Goal: Transaction & Acquisition: Purchase product/service

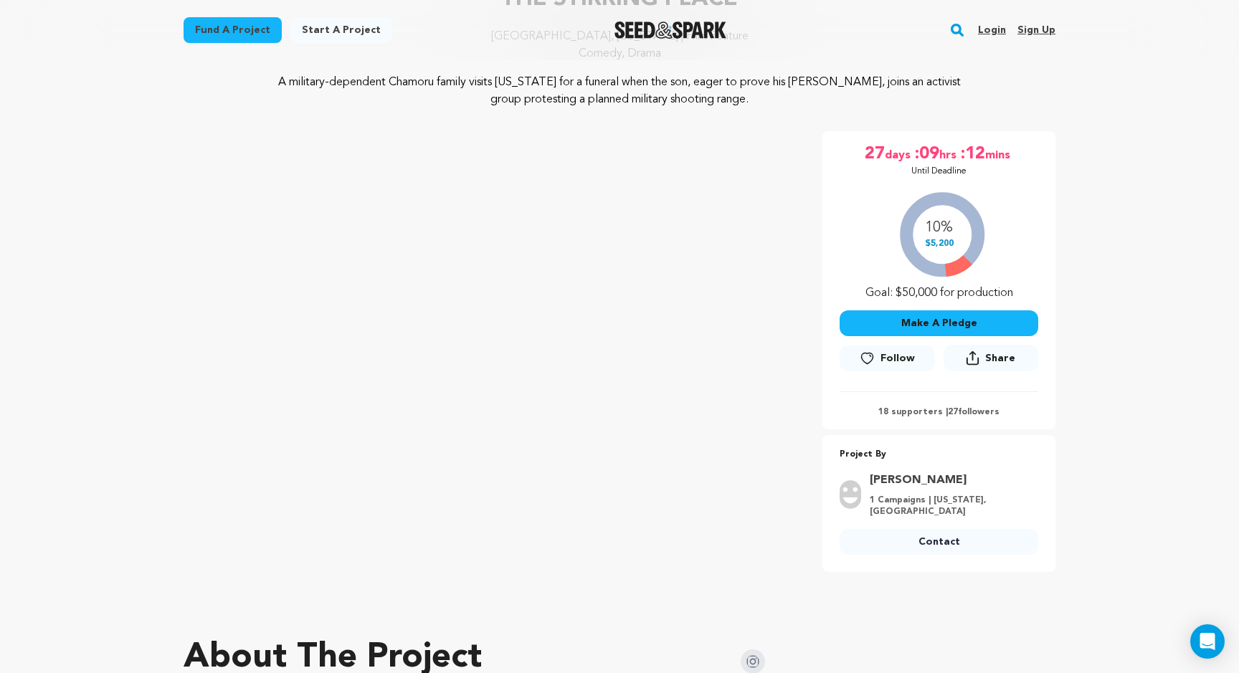
scroll to position [146, 0]
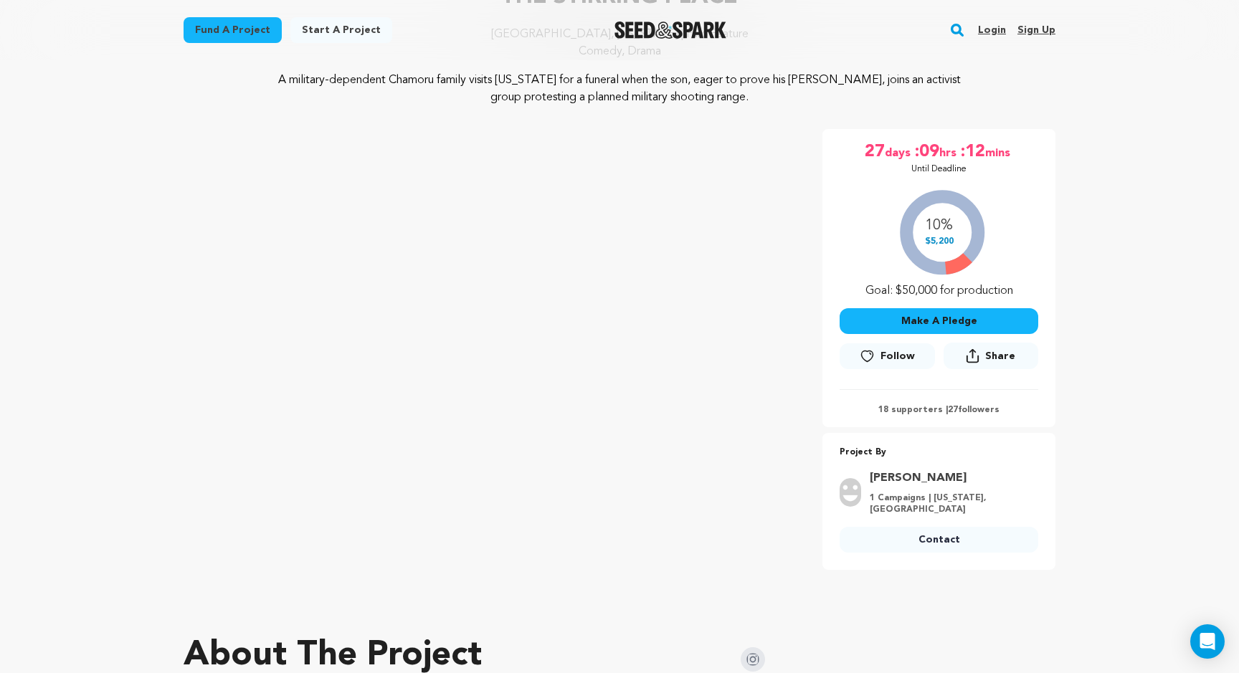
click at [874, 321] on button "Make A Pledge" at bounding box center [938, 321] width 199 height 26
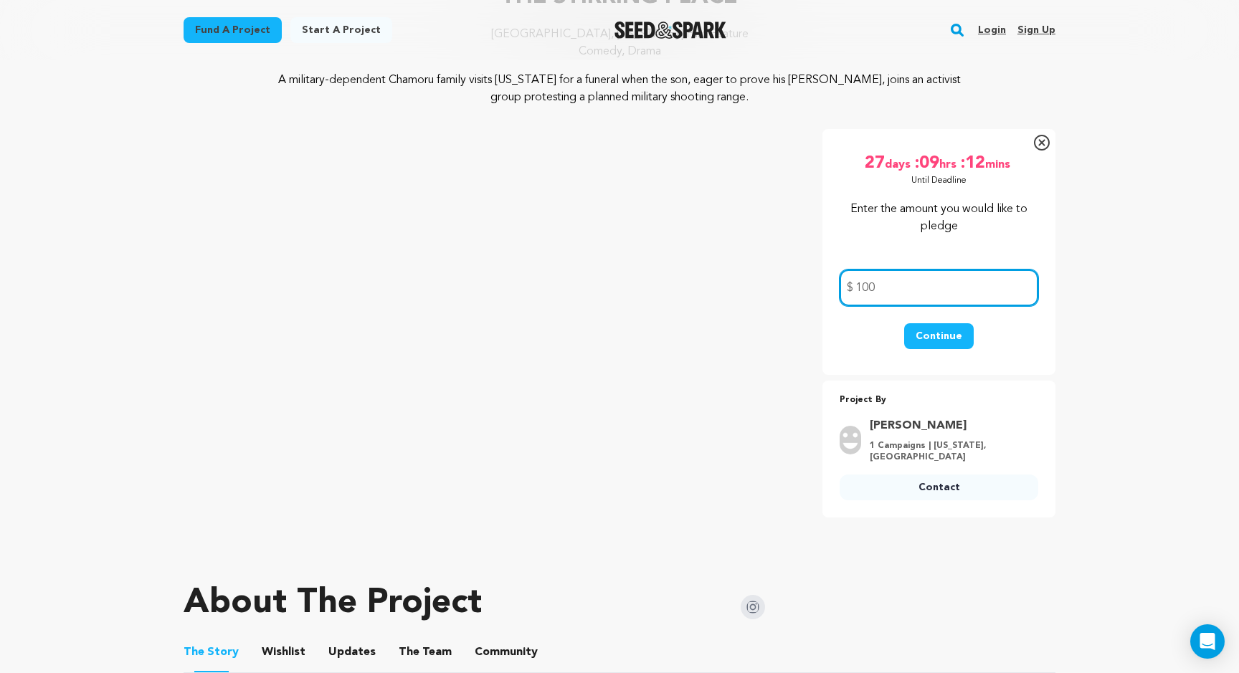
type input "100"
click at [937, 331] on button "Continue" at bounding box center [939, 336] width 70 height 26
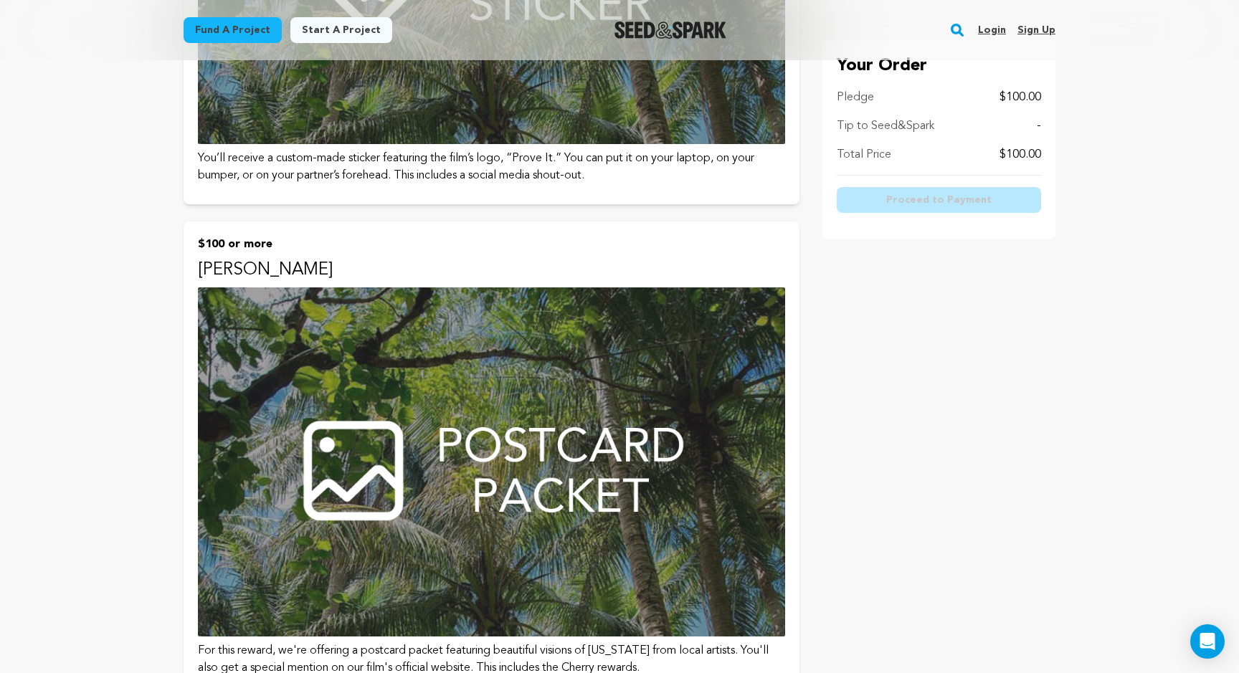
click at [530, 435] on img at bounding box center [491, 461] width 587 height 349
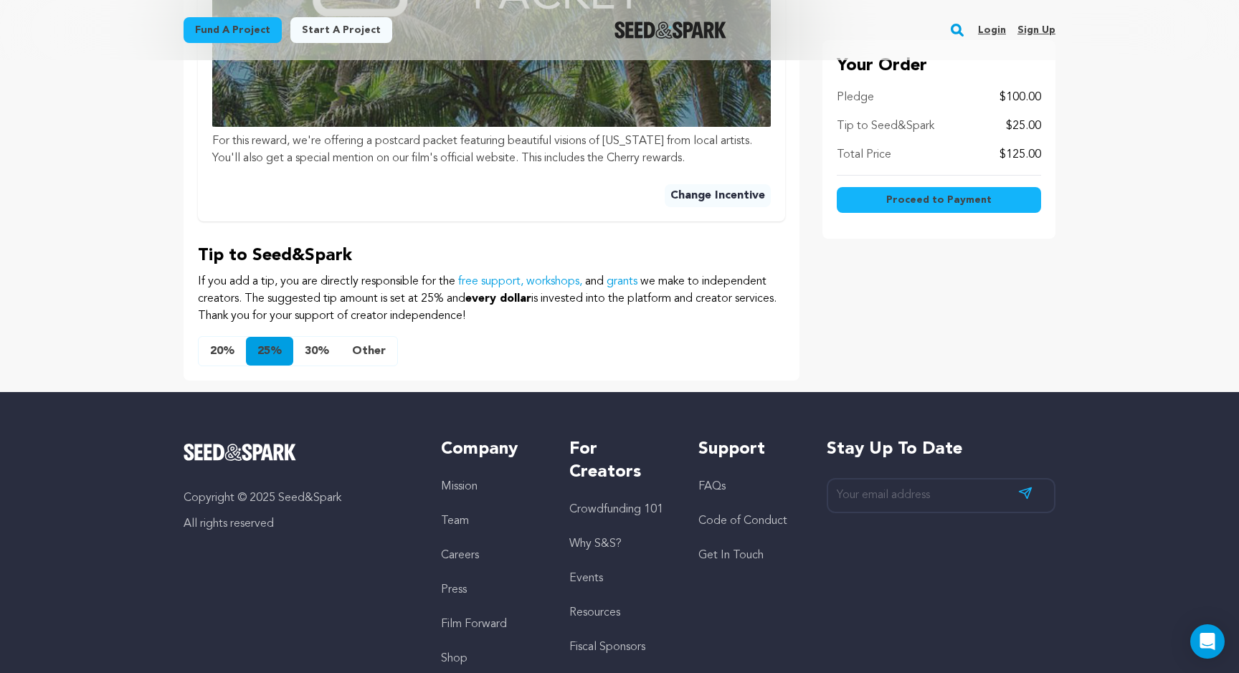
scroll to position [723, 0]
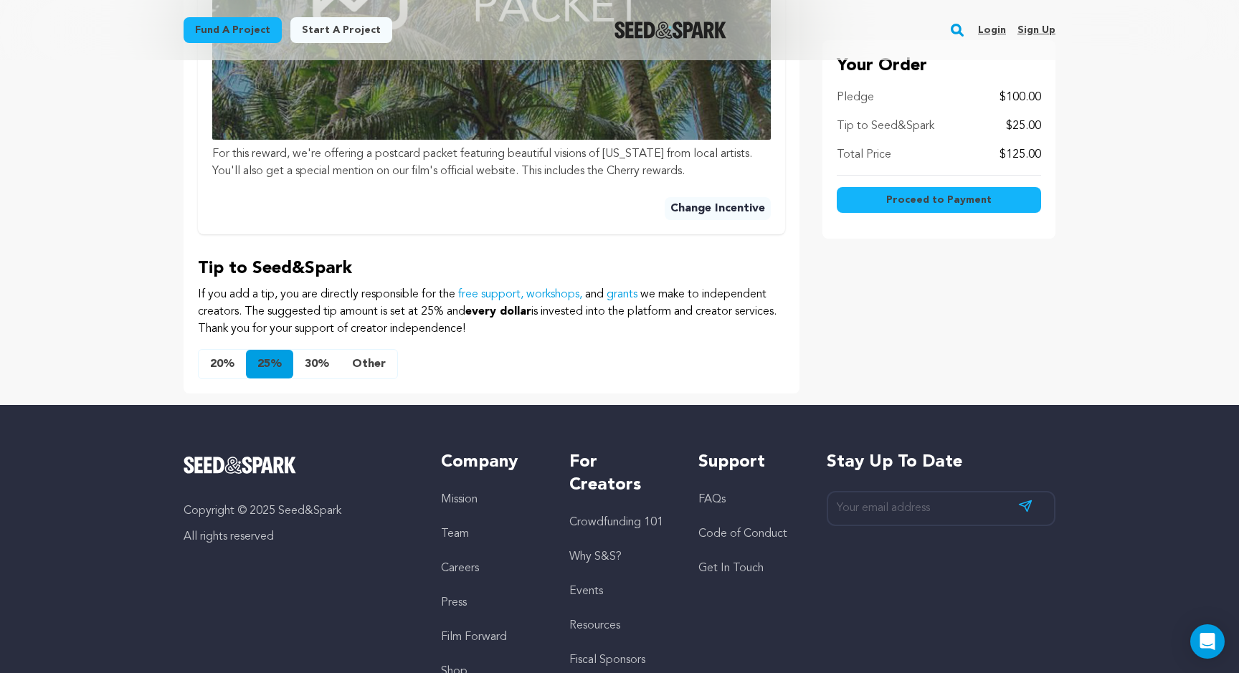
click at [361, 366] on button "Other" at bounding box center [369, 364] width 57 height 29
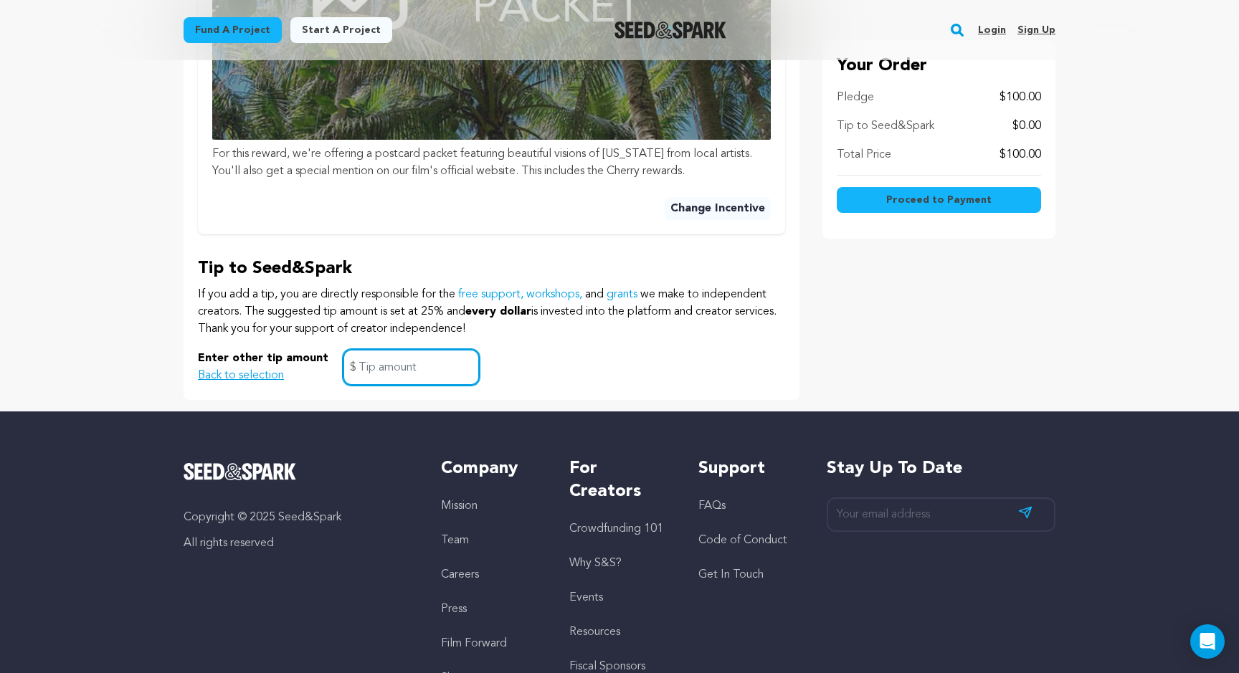
click at [384, 371] on input "text" at bounding box center [411, 367] width 137 height 37
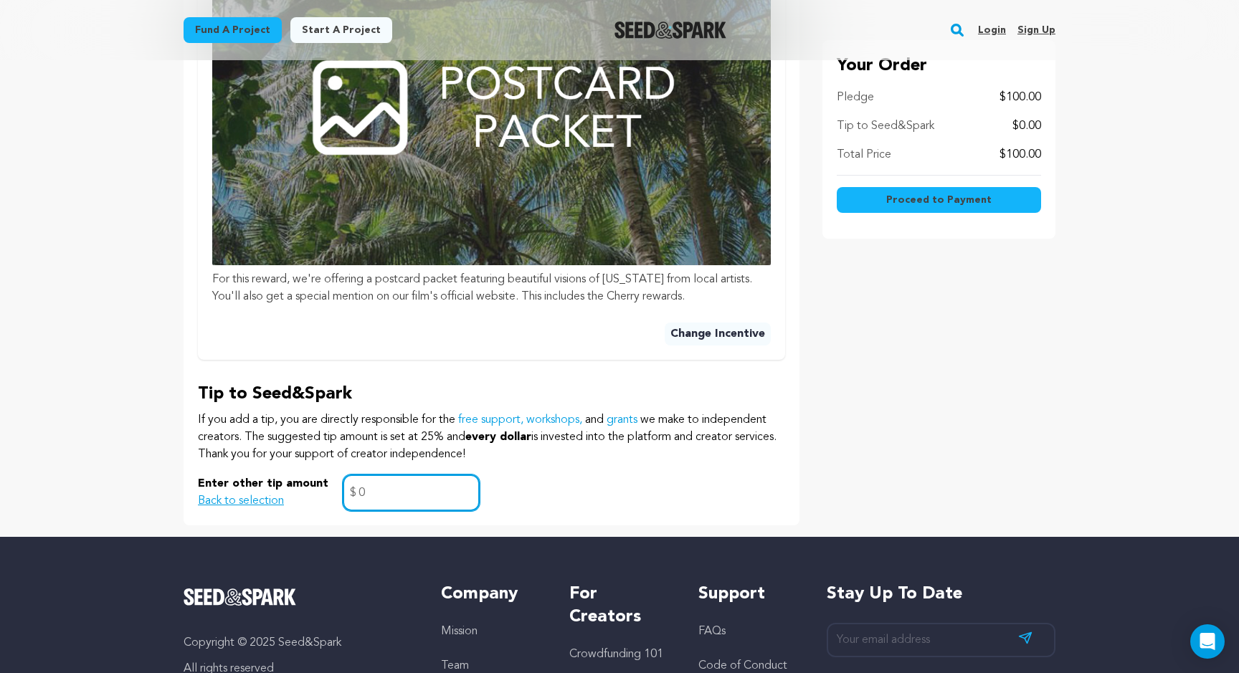
scroll to position [599, 0]
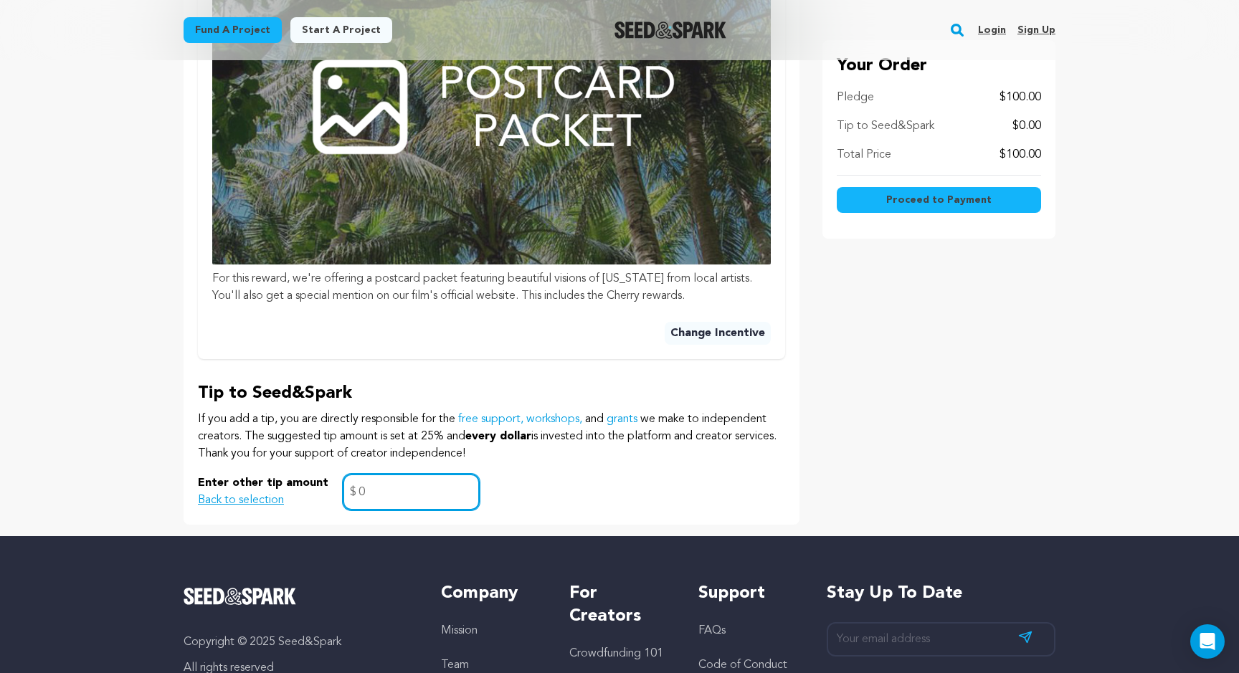
type input "0"
click at [259, 499] on button "Back to selection" at bounding box center [241, 500] width 86 height 17
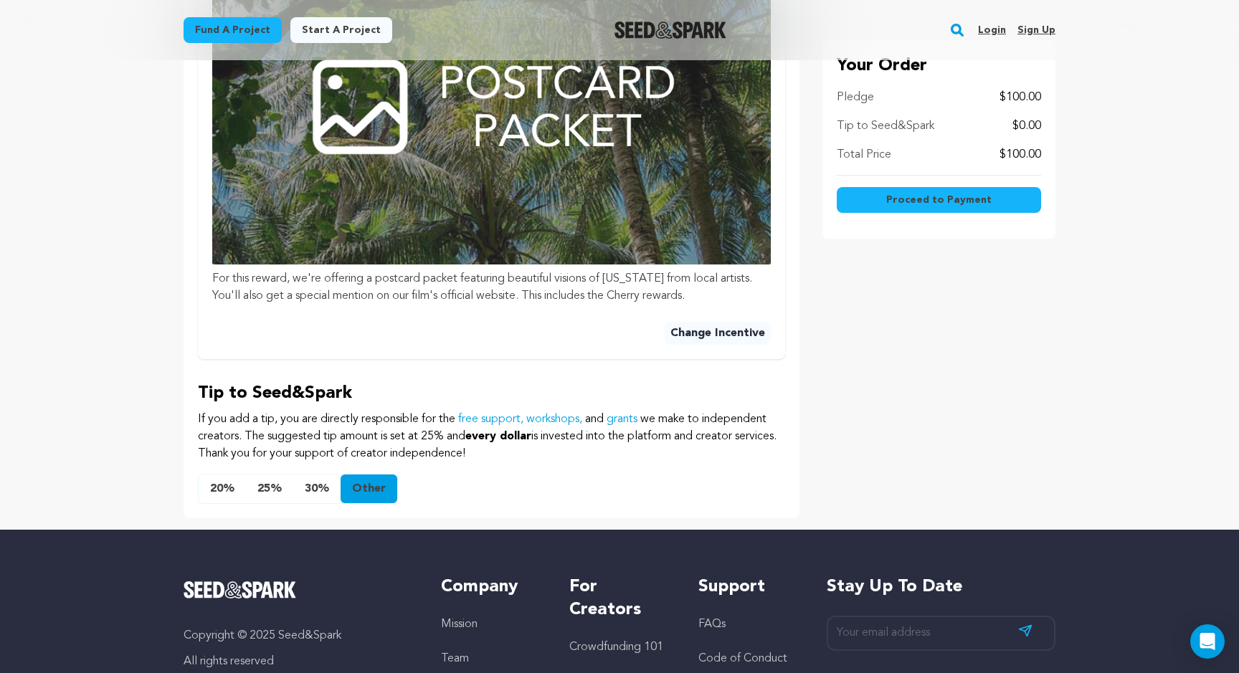
click at [358, 486] on button "Other" at bounding box center [369, 489] width 57 height 29
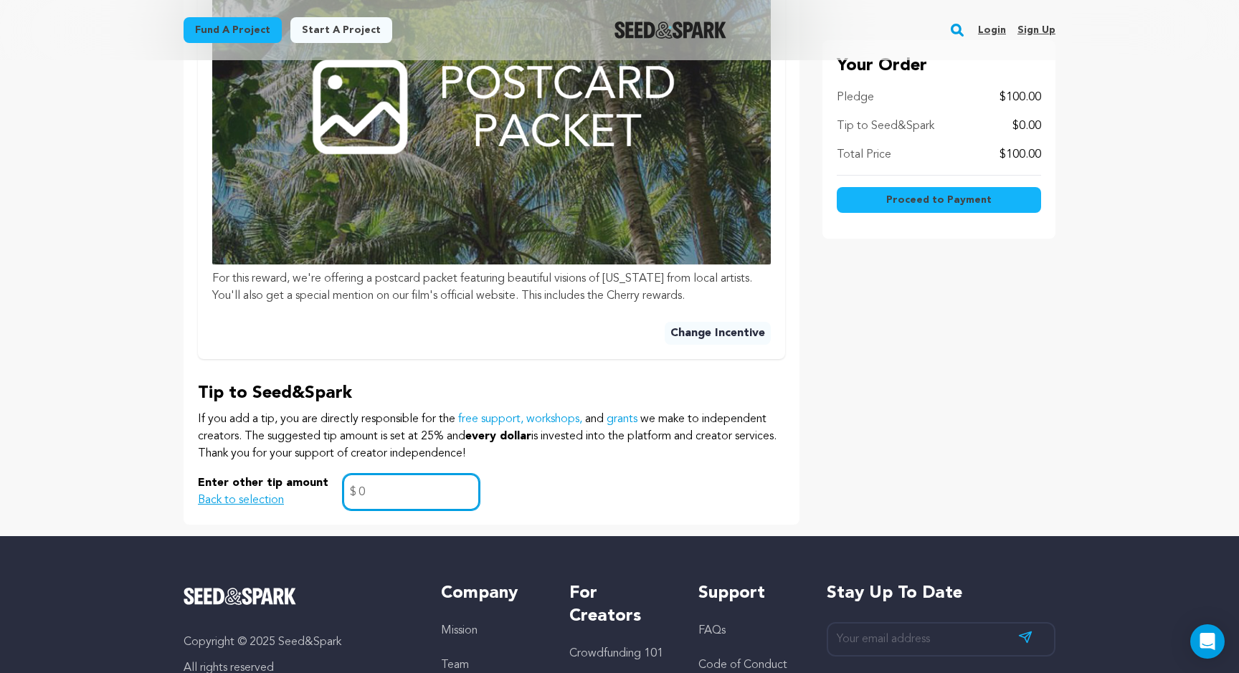
click at [383, 489] on input "0" at bounding box center [411, 492] width 137 height 37
click at [250, 503] on button "Back to selection" at bounding box center [241, 500] width 86 height 17
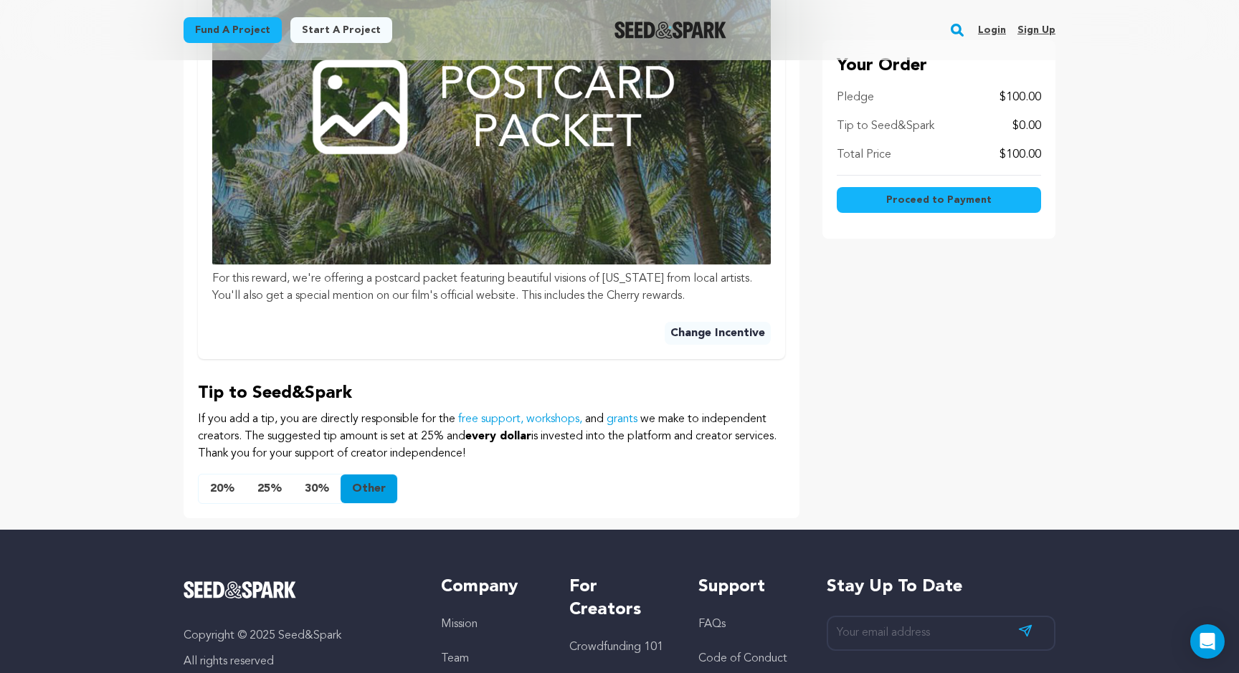
click at [210, 490] on button "20%" at bounding box center [222, 489] width 47 height 29
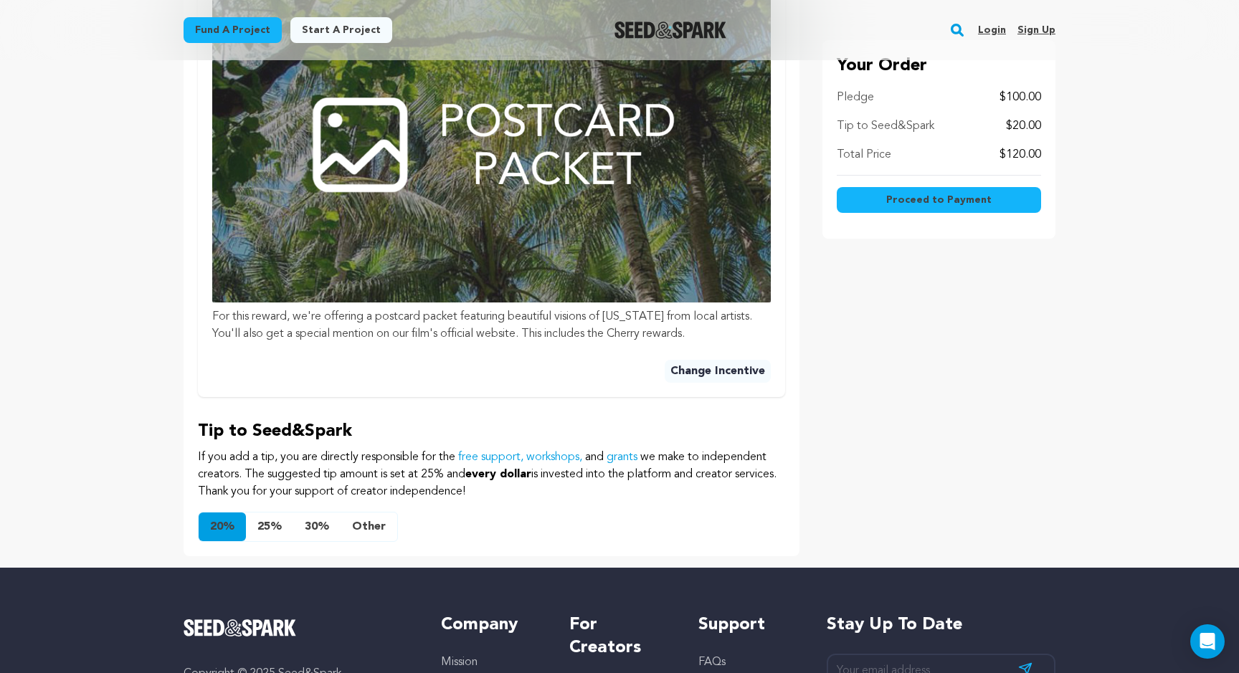
scroll to position [557, 0]
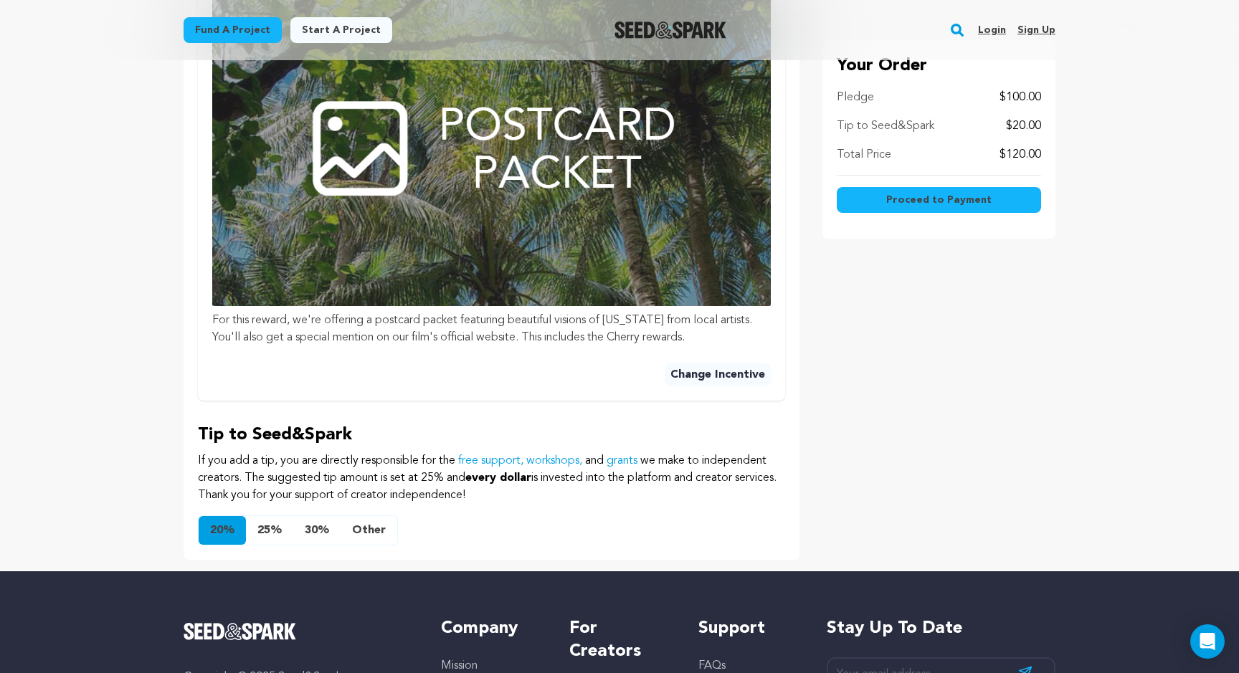
click at [373, 522] on button "Other" at bounding box center [369, 530] width 57 height 29
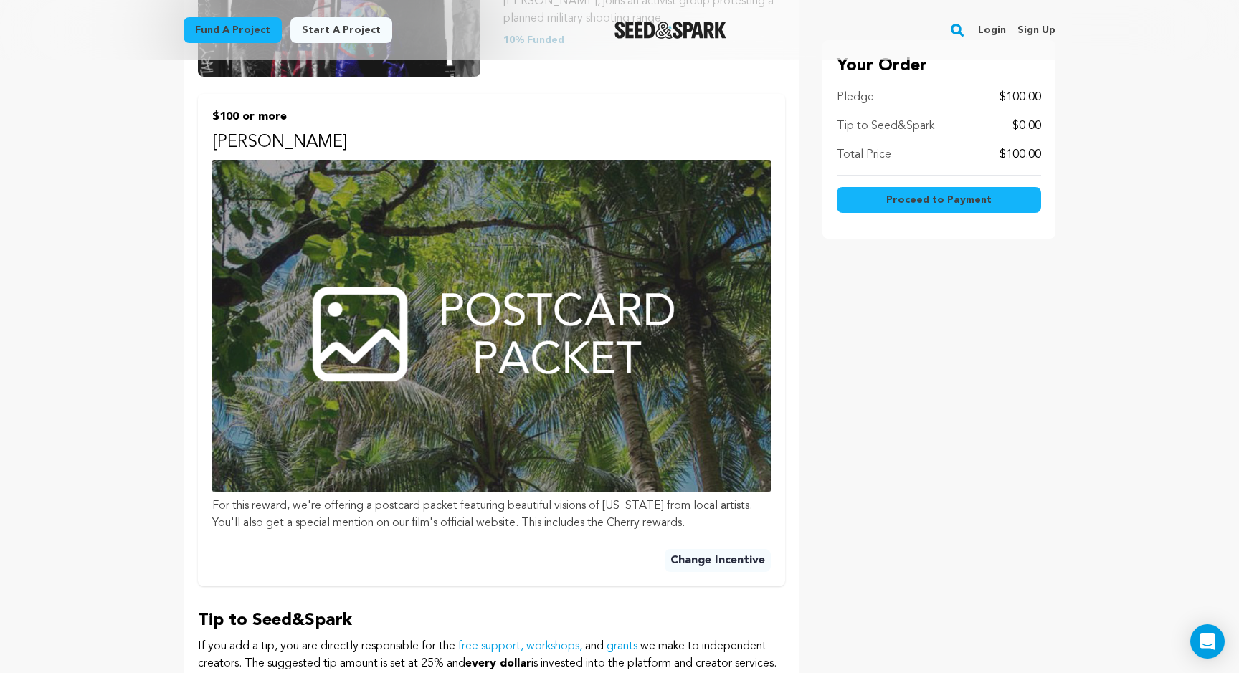
scroll to position [392, 0]
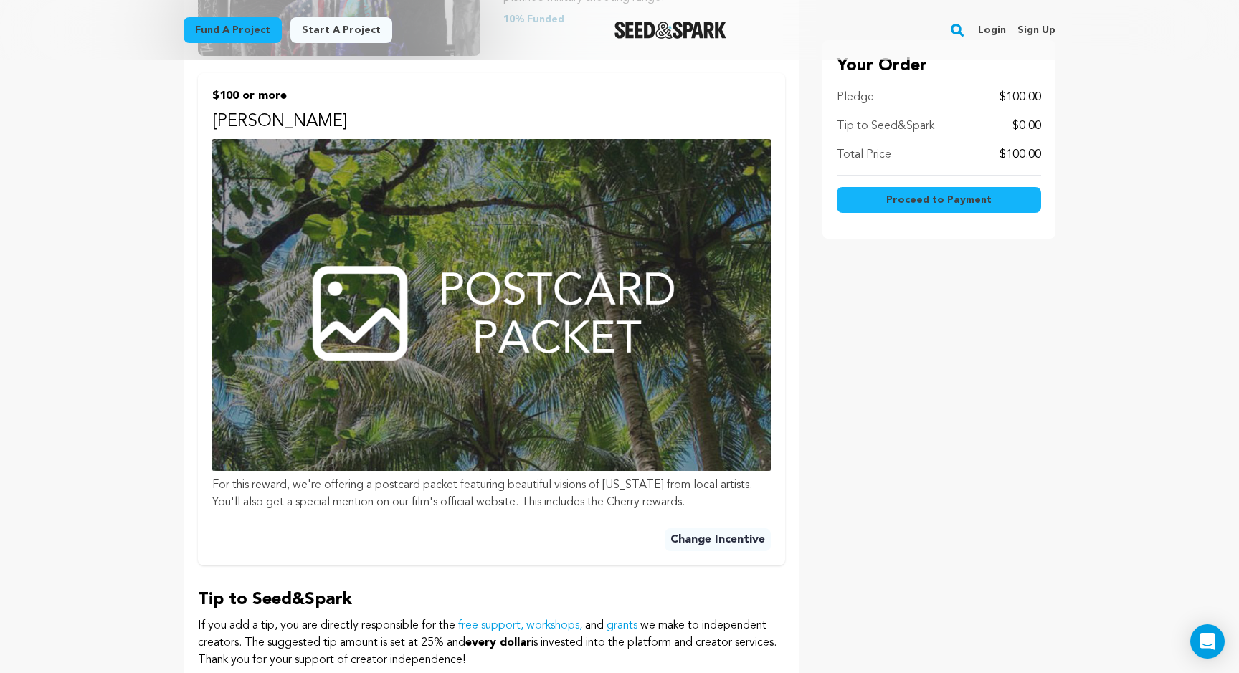
click at [686, 545] on button "Change Incentive" at bounding box center [718, 539] width 106 height 23
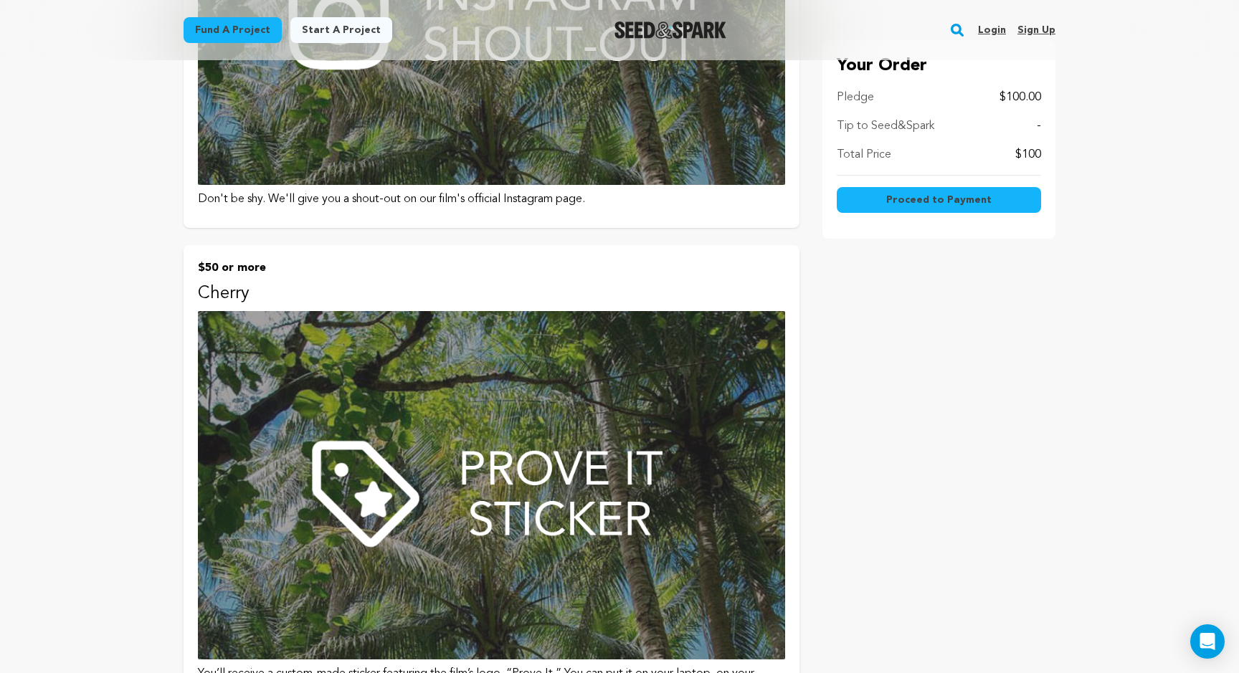
scroll to position [551, 0]
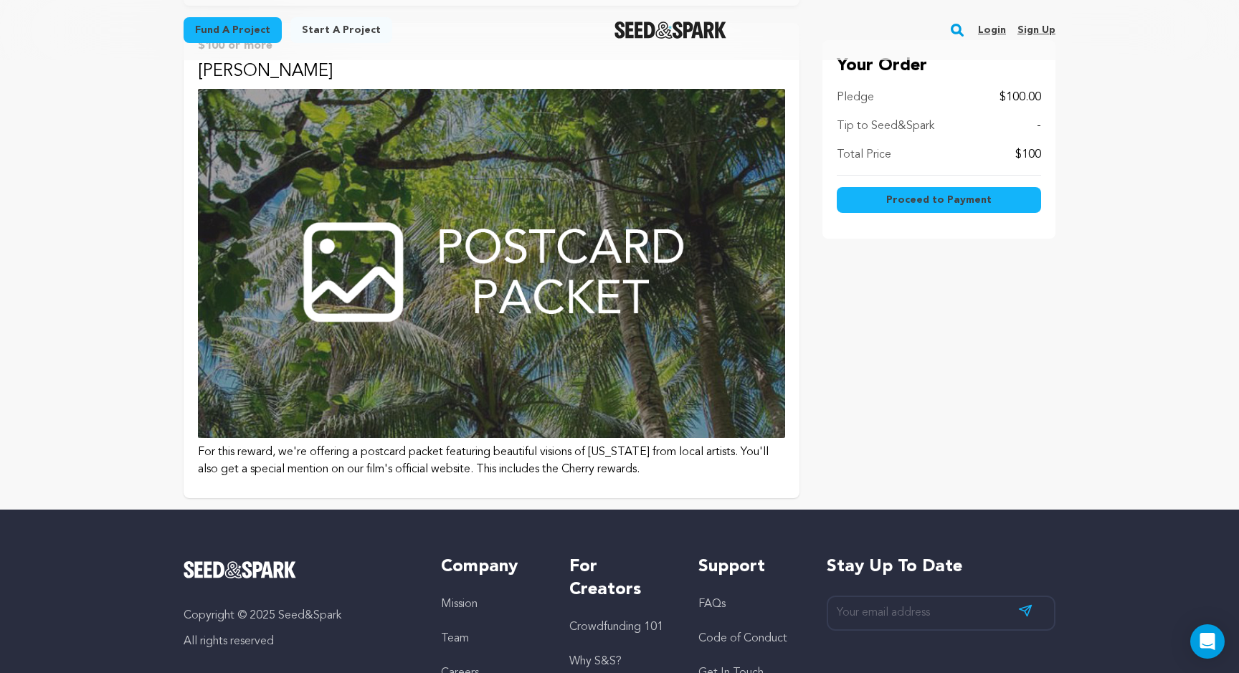
click at [503, 475] on p "For this reward, we're offering a postcard packet featuring beautiful visions o…" at bounding box center [491, 461] width 587 height 34
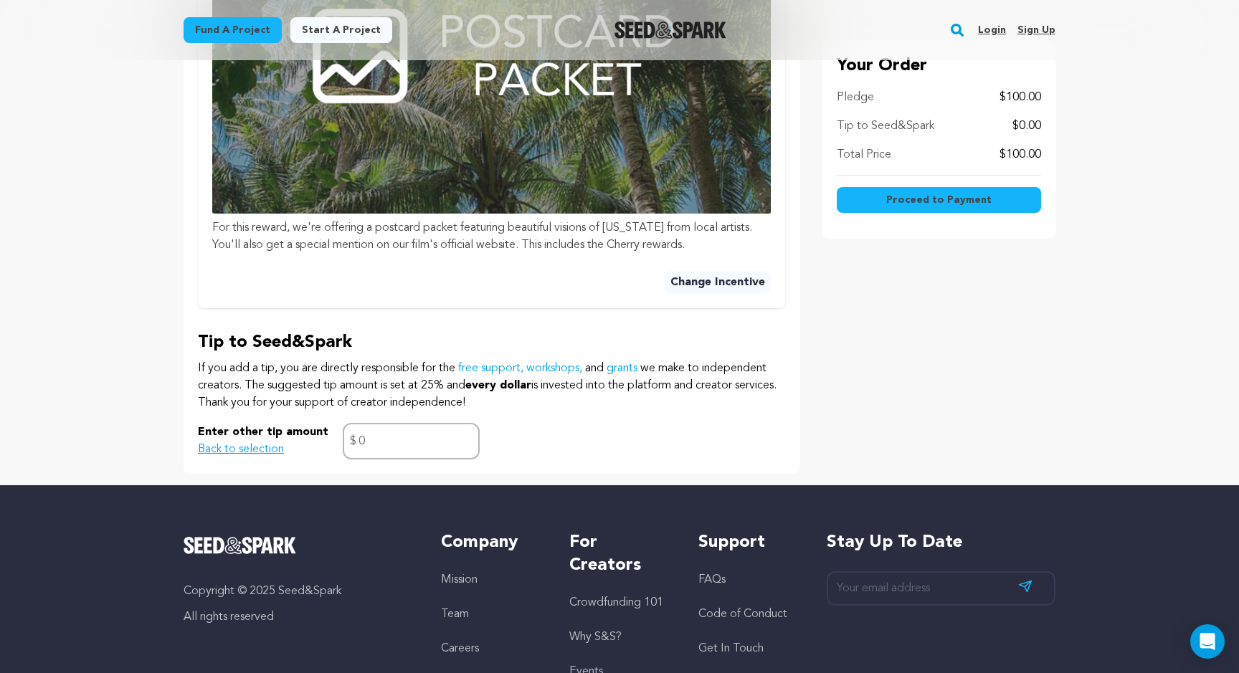
scroll to position [650, 0]
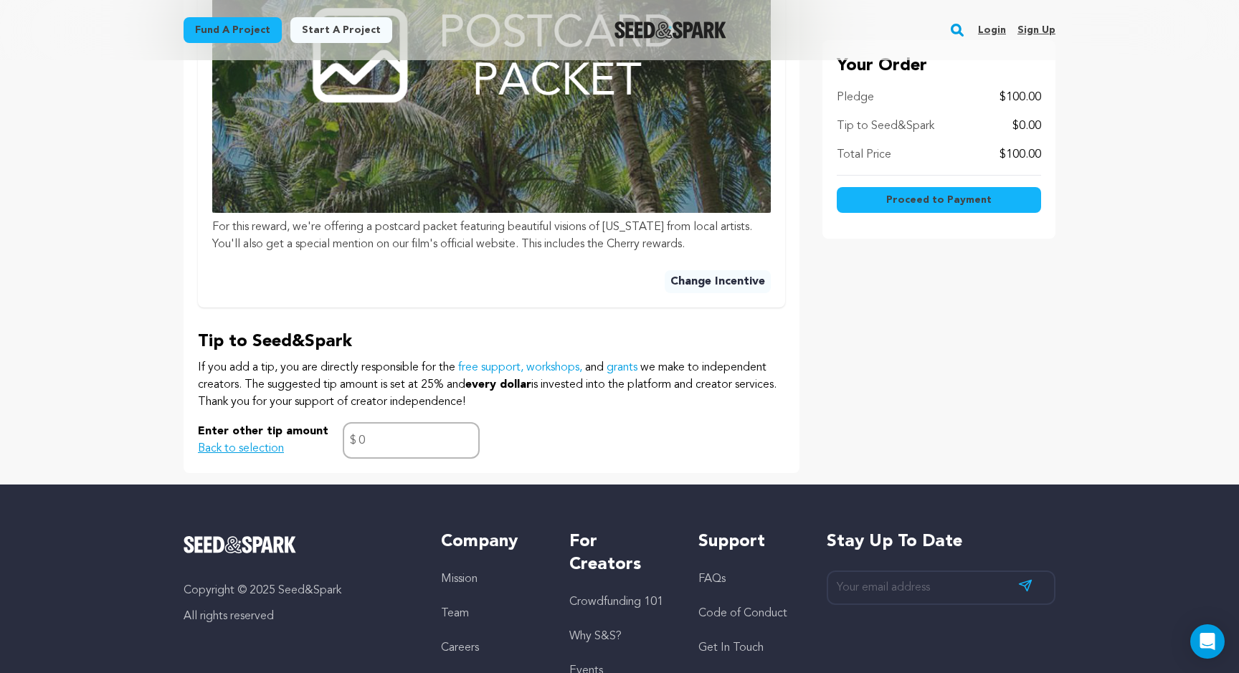
click at [255, 447] on button "Back to selection" at bounding box center [241, 448] width 86 height 17
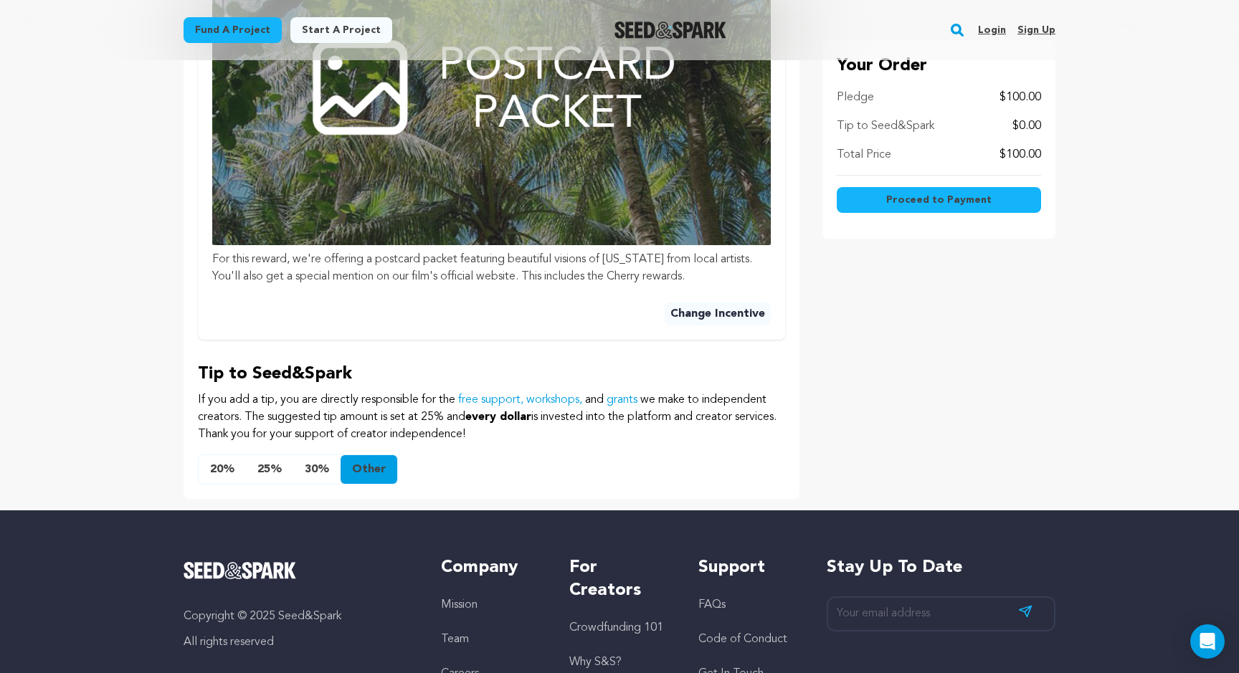
scroll to position [627, 0]
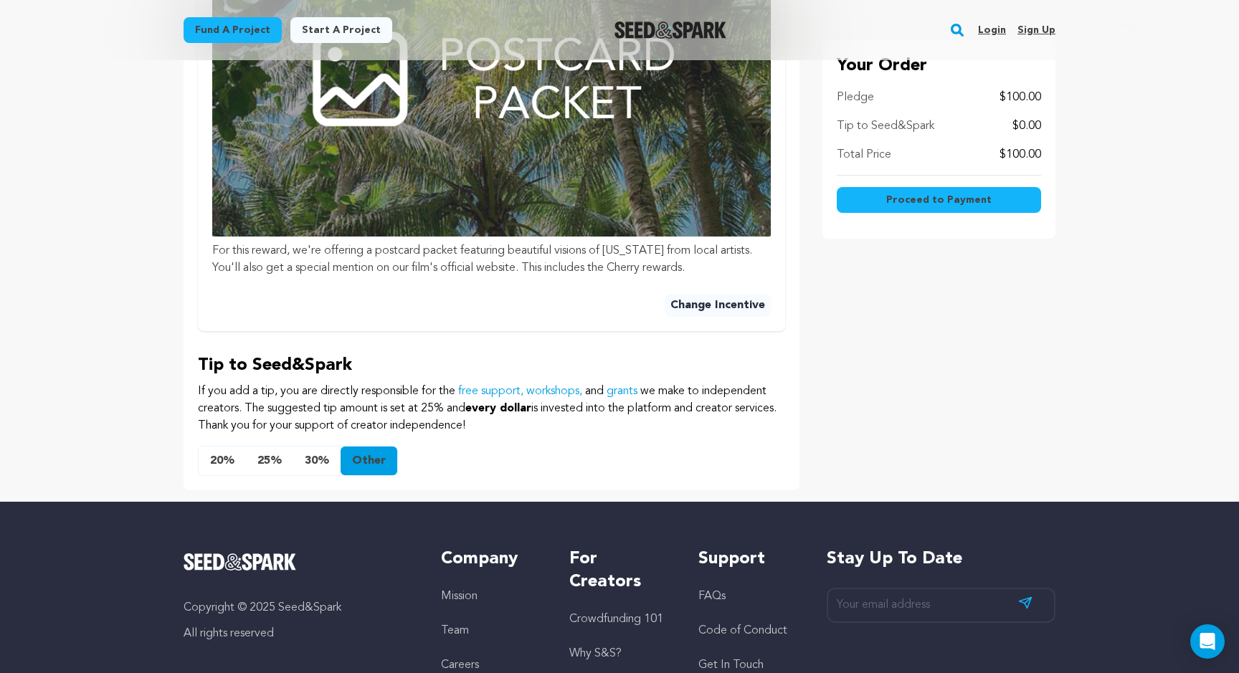
click at [358, 457] on button "Other" at bounding box center [369, 461] width 57 height 29
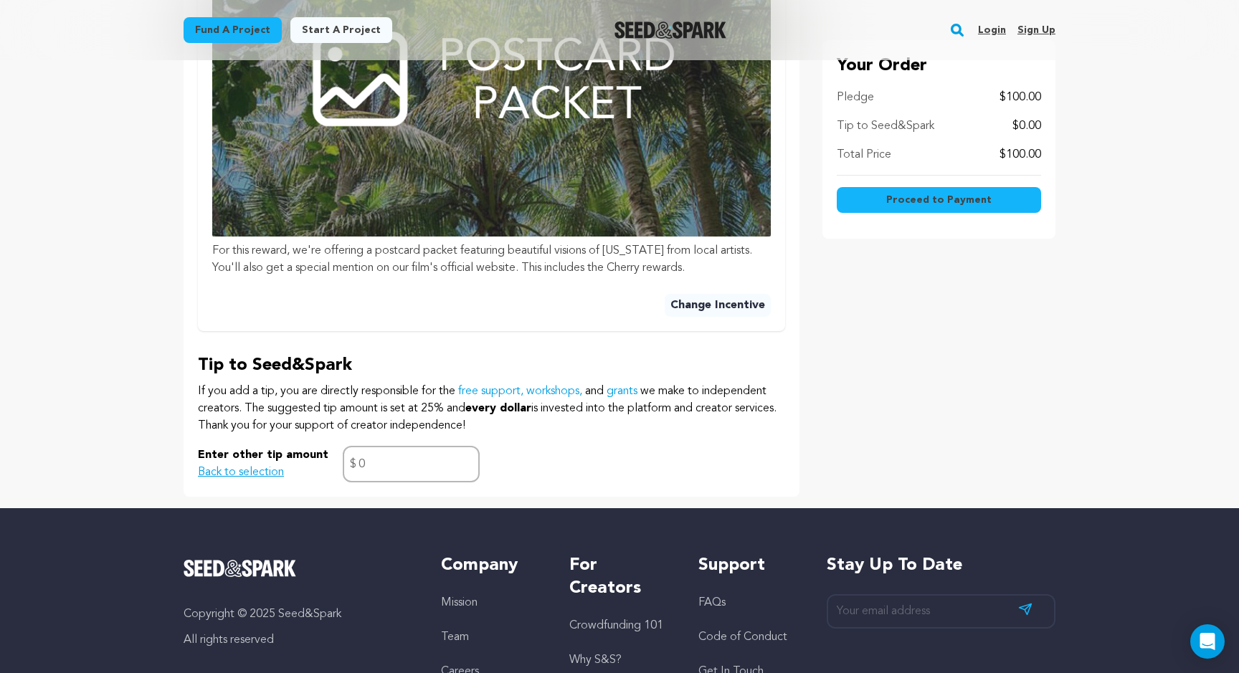
click at [931, 195] on span "Proceed to Payment" at bounding box center [938, 200] width 105 height 14
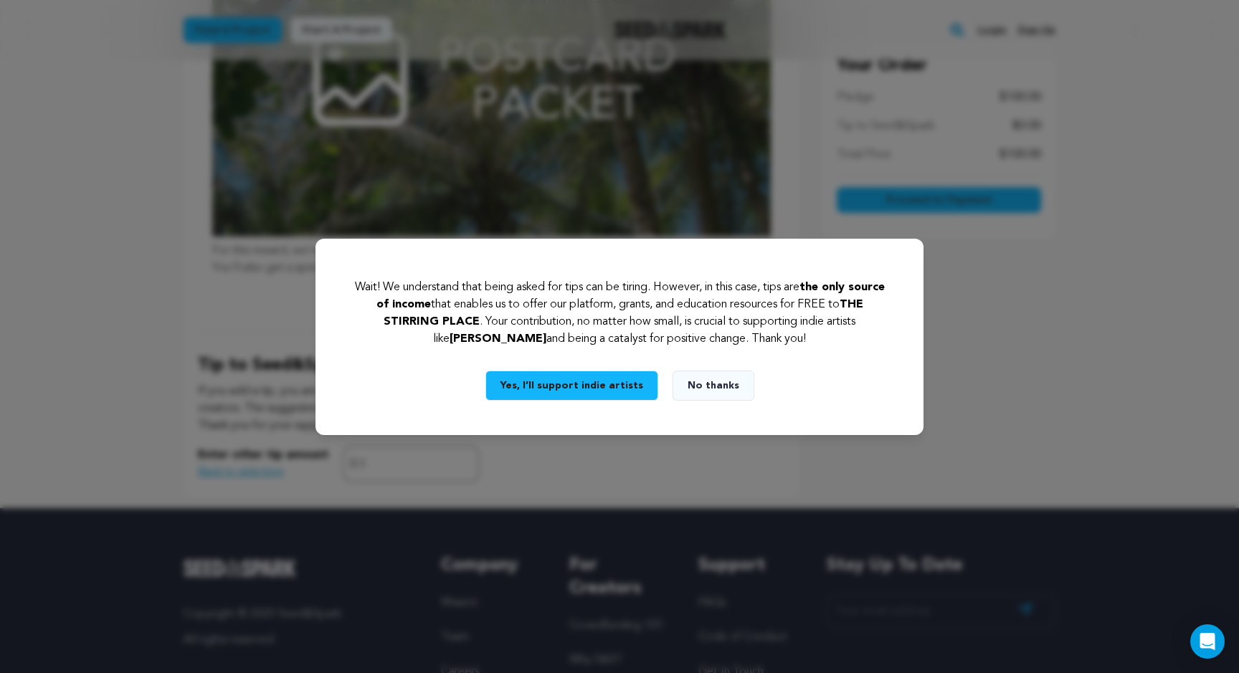
click at [700, 384] on button "No thanks" at bounding box center [713, 386] width 82 height 30
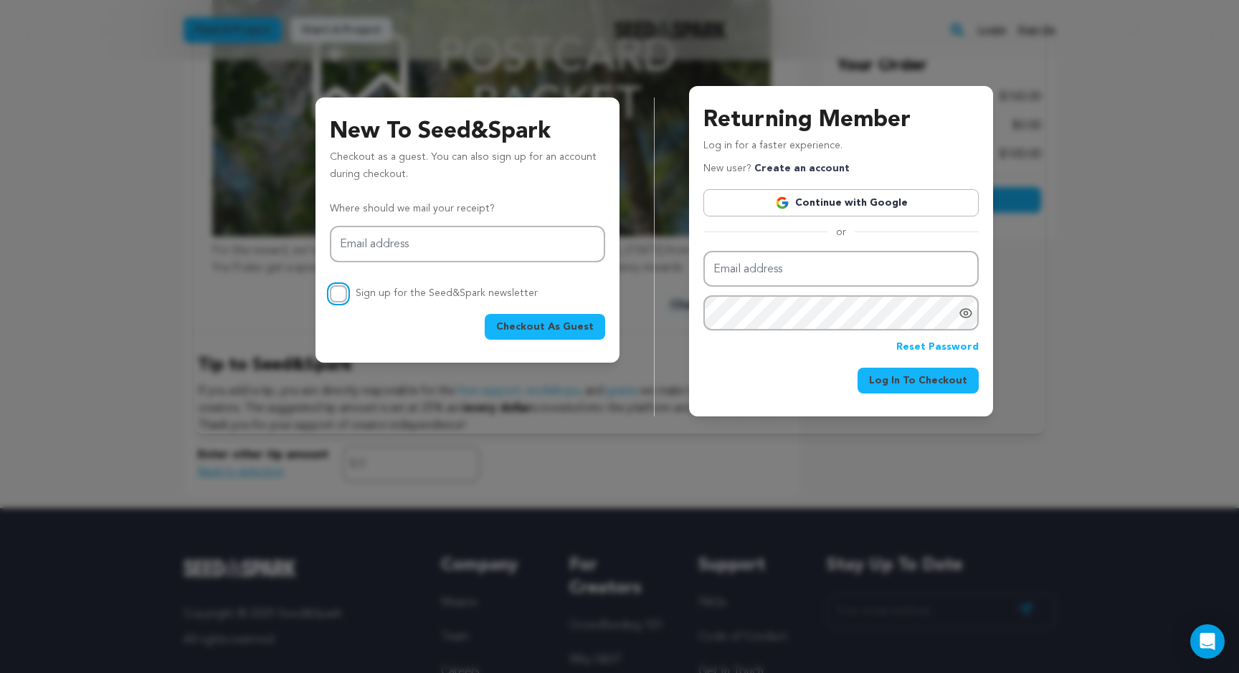
click at [339, 292] on input "Sign up for the Seed&Spark newsletter" at bounding box center [338, 293] width 17 height 17
click at [337, 296] on input "Sign up for the Seed&Spark newsletter" at bounding box center [338, 293] width 17 height 17
checkbox input "false"
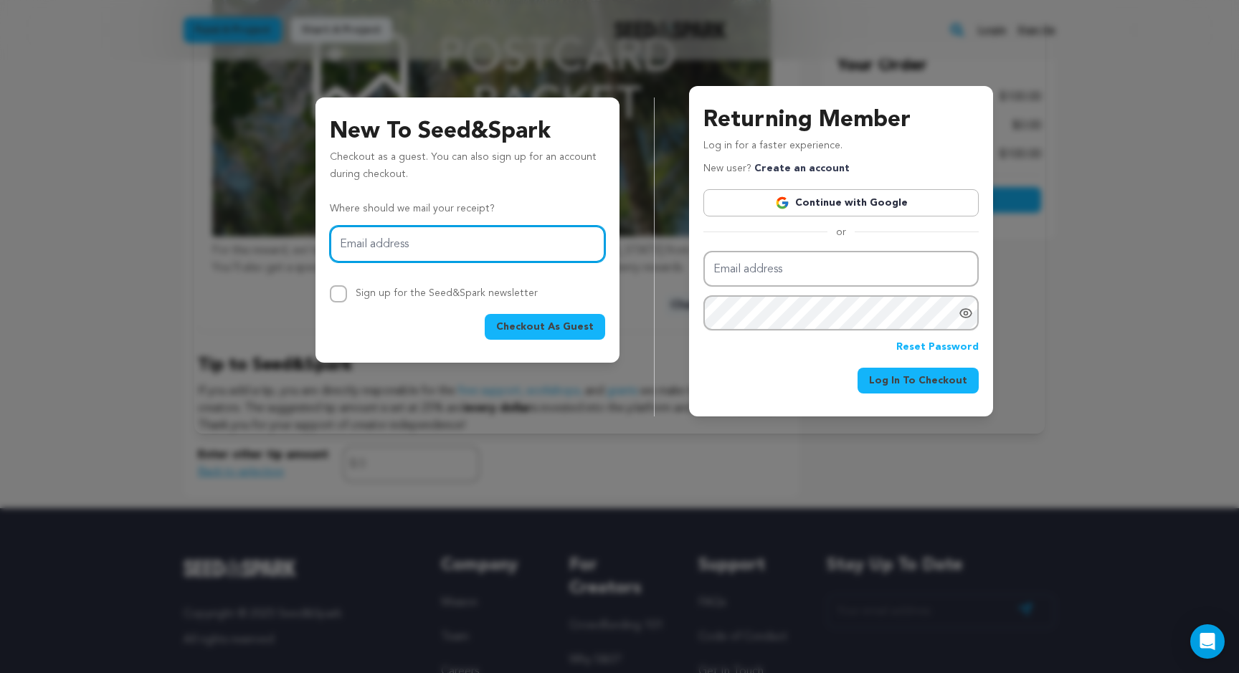
click at [553, 244] on input "Email address" at bounding box center [467, 244] width 275 height 37
type input "lrgadia@gmail.com"
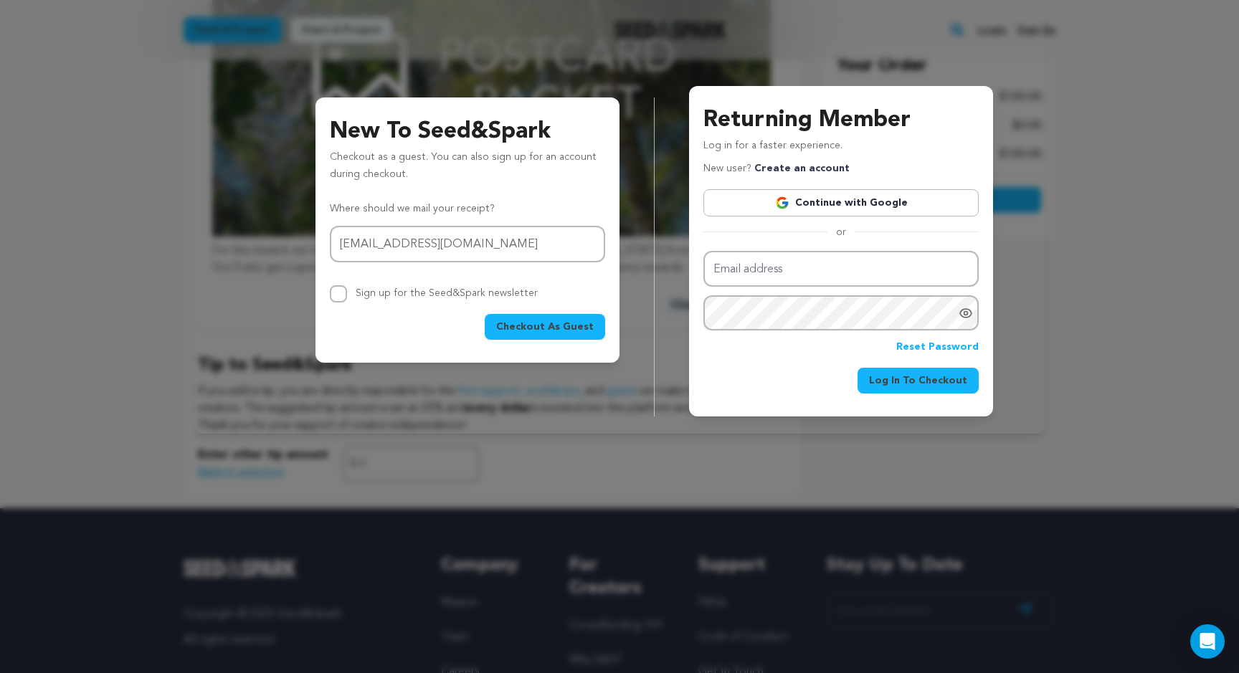
click at [583, 319] on button "Checkout As Guest" at bounding box center [545, 327] width 120 height 26
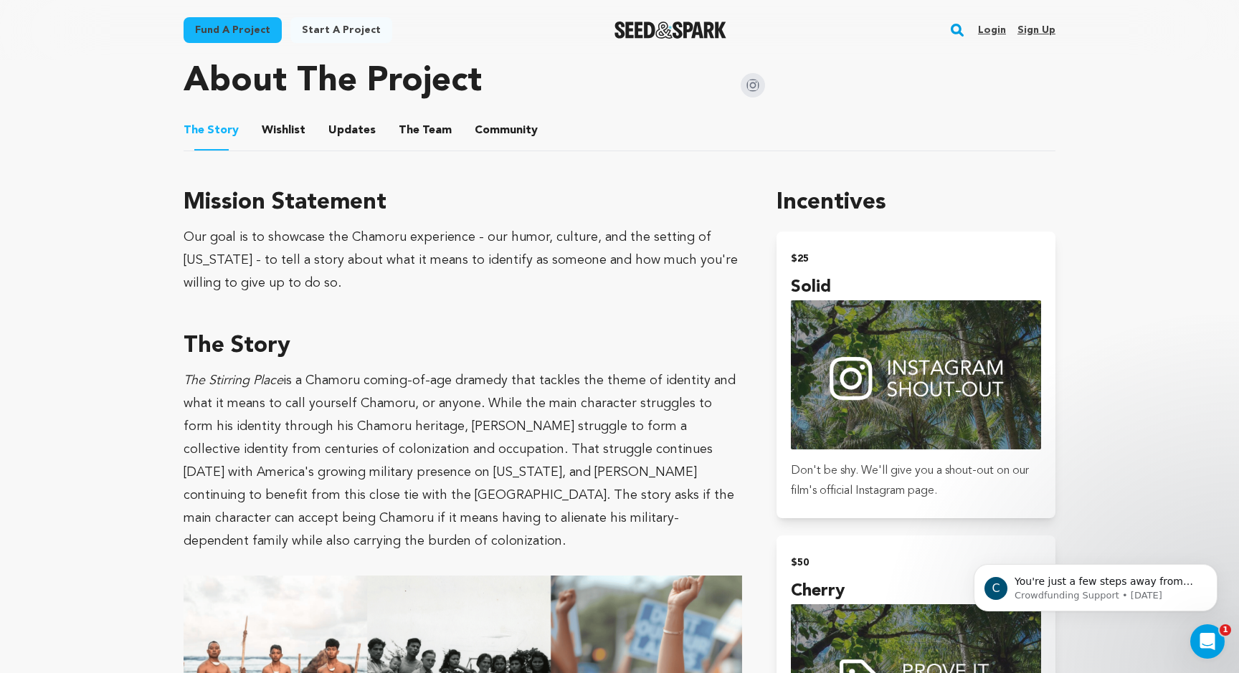
scroll to position [586, 0]
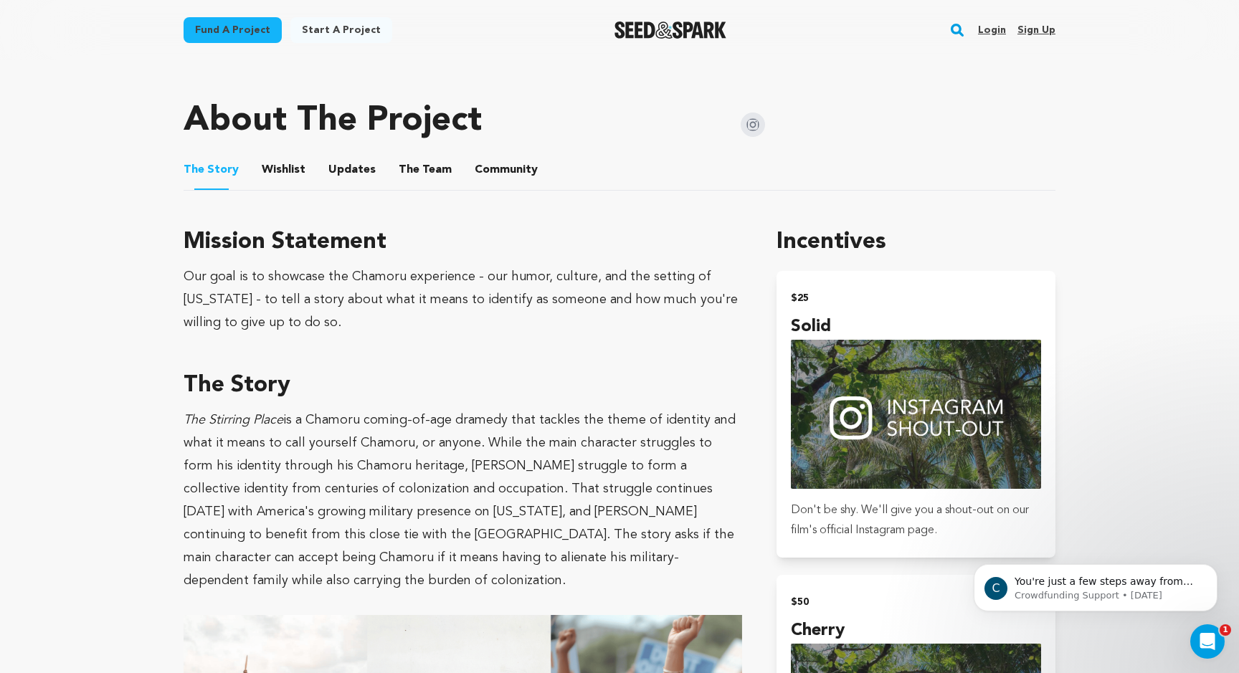
click at [991, 27] on link "Login" at bounding box center [992, 30] width 28 height 23
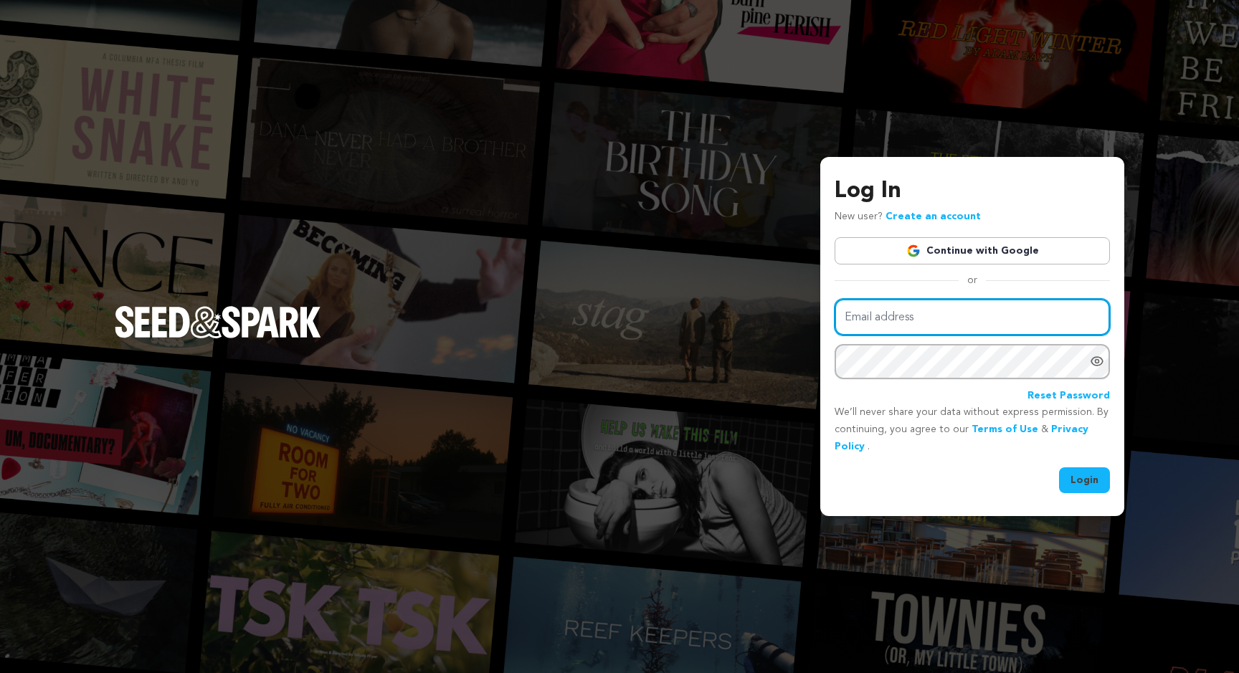
click at [879, 322] on input "Email address" at bounding box center [971, 317] width 275 height 37
type input "[EMAIL_ADDRESS][DOMAIN_NAME]"
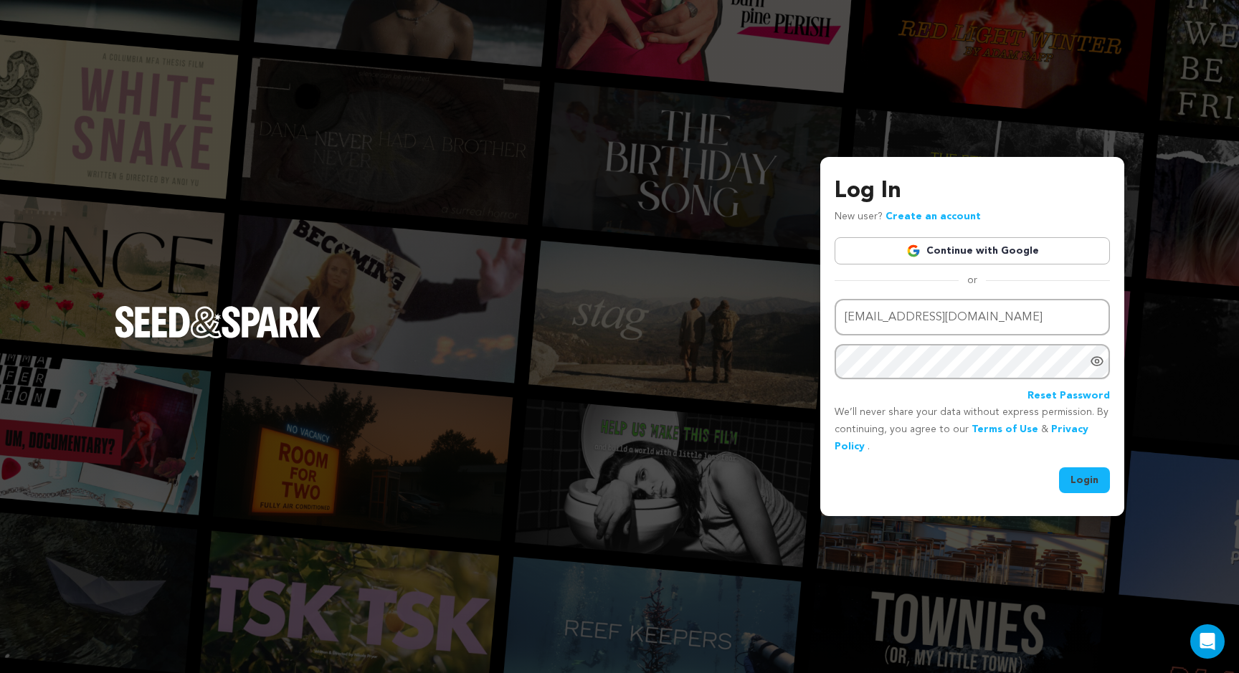
click at [1083, 477] on button "Login" at bounding box center [1084, 480] width 51 height 26
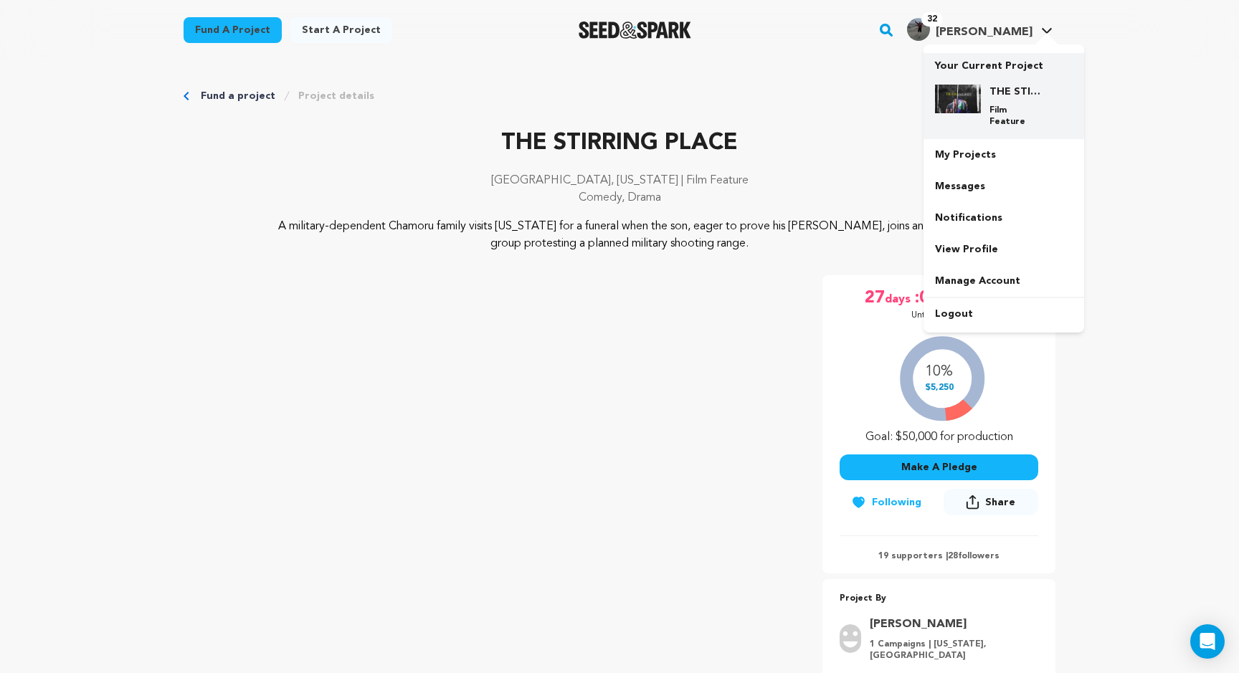
click at [997, 97] on h4 "THE STIRRING PLACE" at bounding box center [1015, 92] width 52 height 14
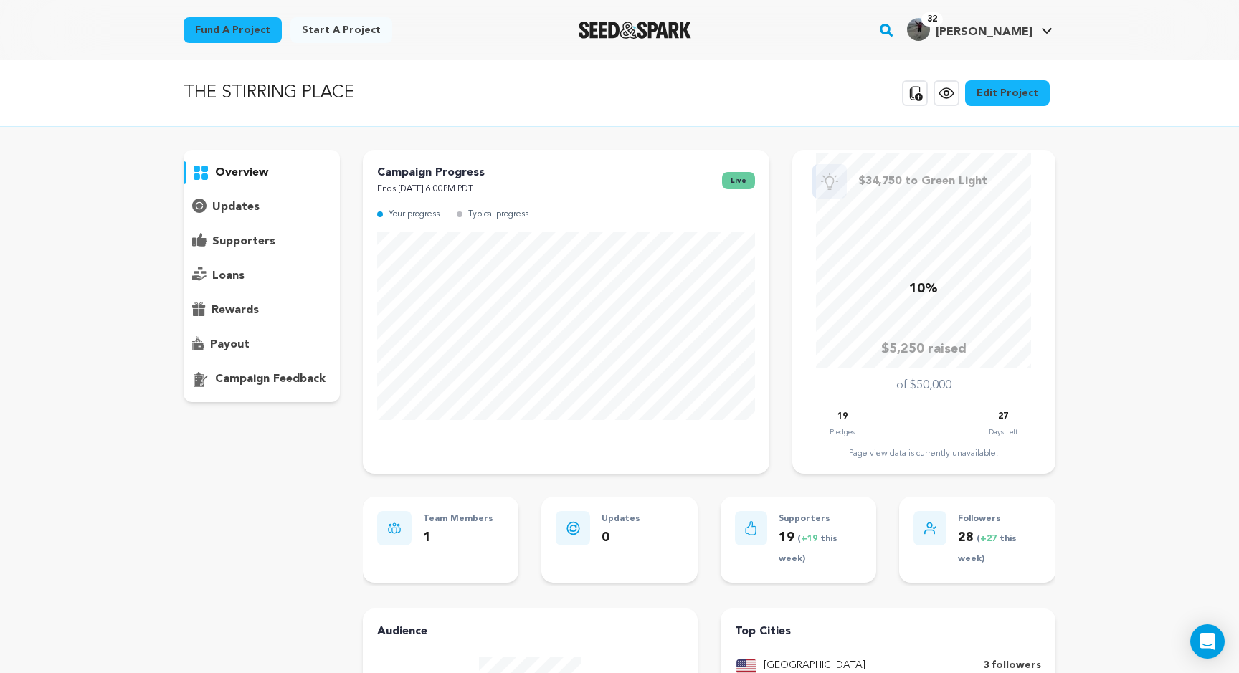
click at [988, 95] on link "Edit Project" at bounding box center [1007, 93] width 85 height 26
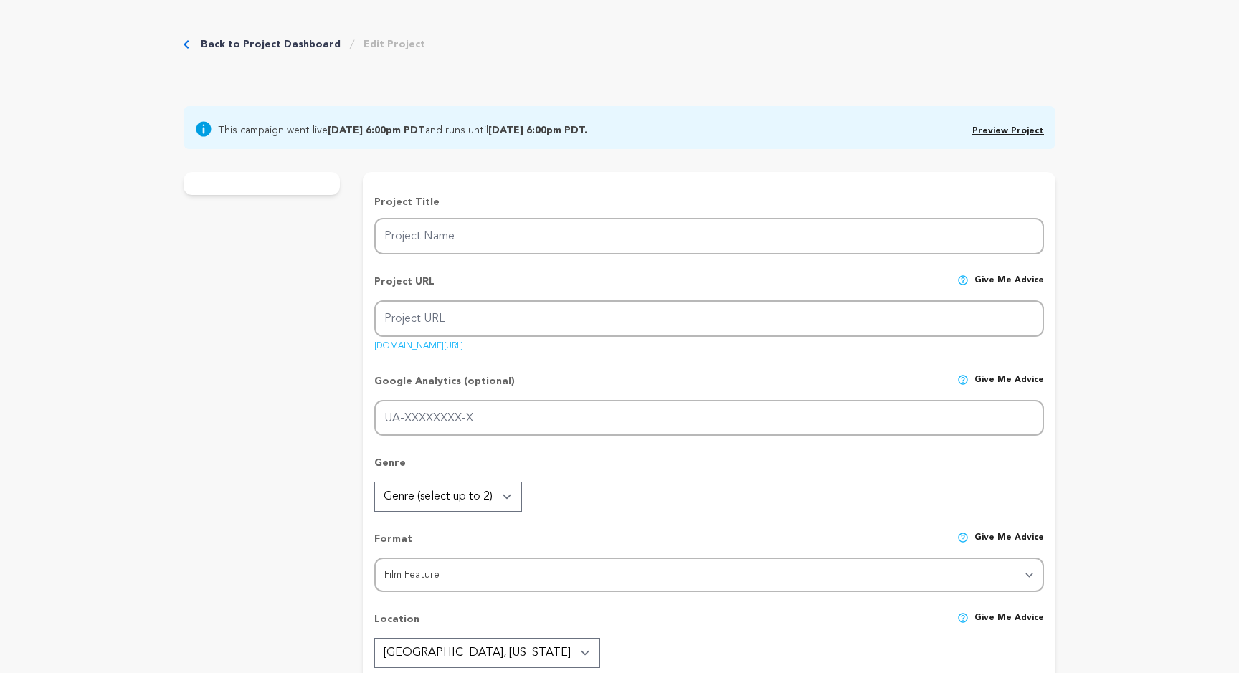
type input "THE STIRRING PLACE"
type input "the-stirring-place"
type input "A Chamoru family visits [US_STATE] for a military funeral when the son joins an…"
type textarea "A military-dependent Chamoru family visits [US_STATE] for a funeral when the so…"
type textarea "Our goal is to showcase the Chamoru experience - our humor, culture, and the se…"
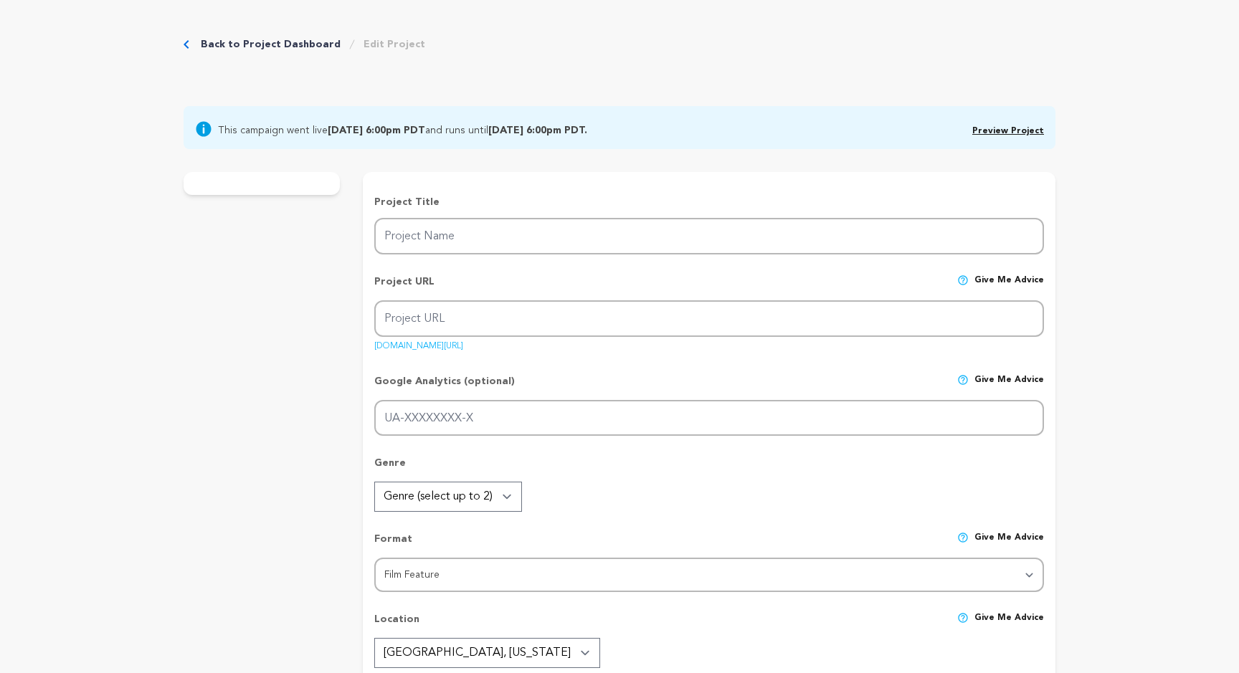
type textarea "Kutturan Chamoru Foundation, Project: Inspire, Island City Media Group"
radio input "true"
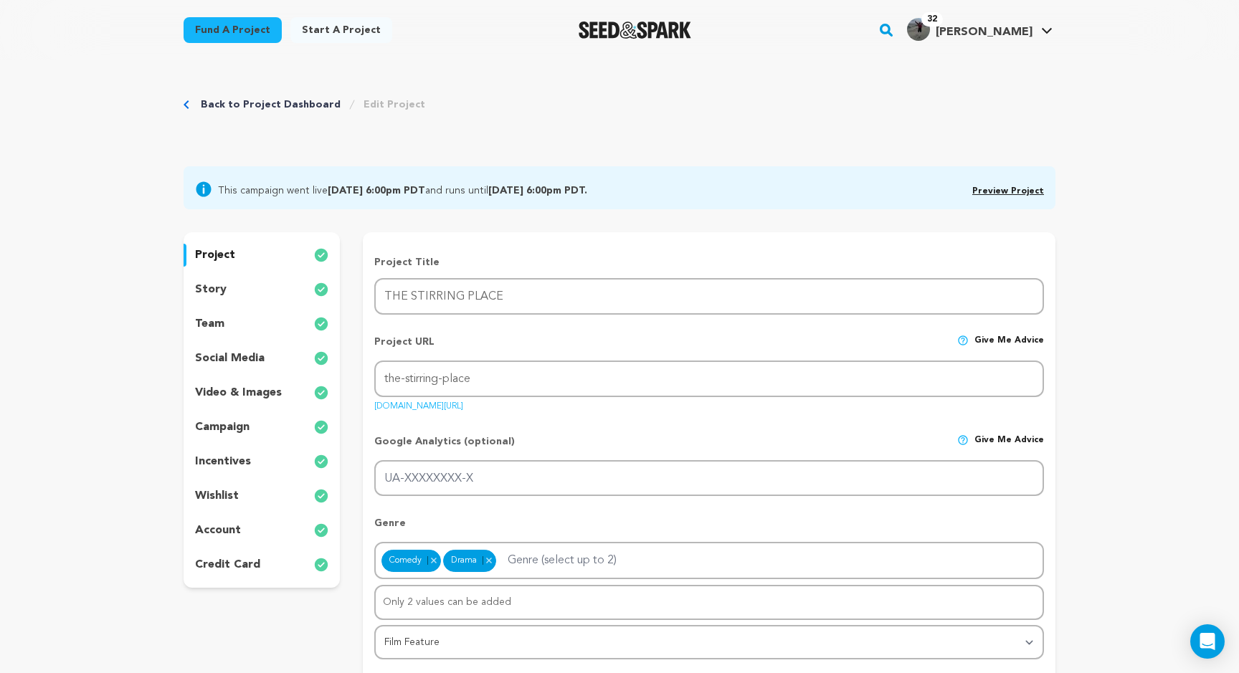
click at [227, 462] on p "incentives" at bounding box center [223, 461] width 56 height 17
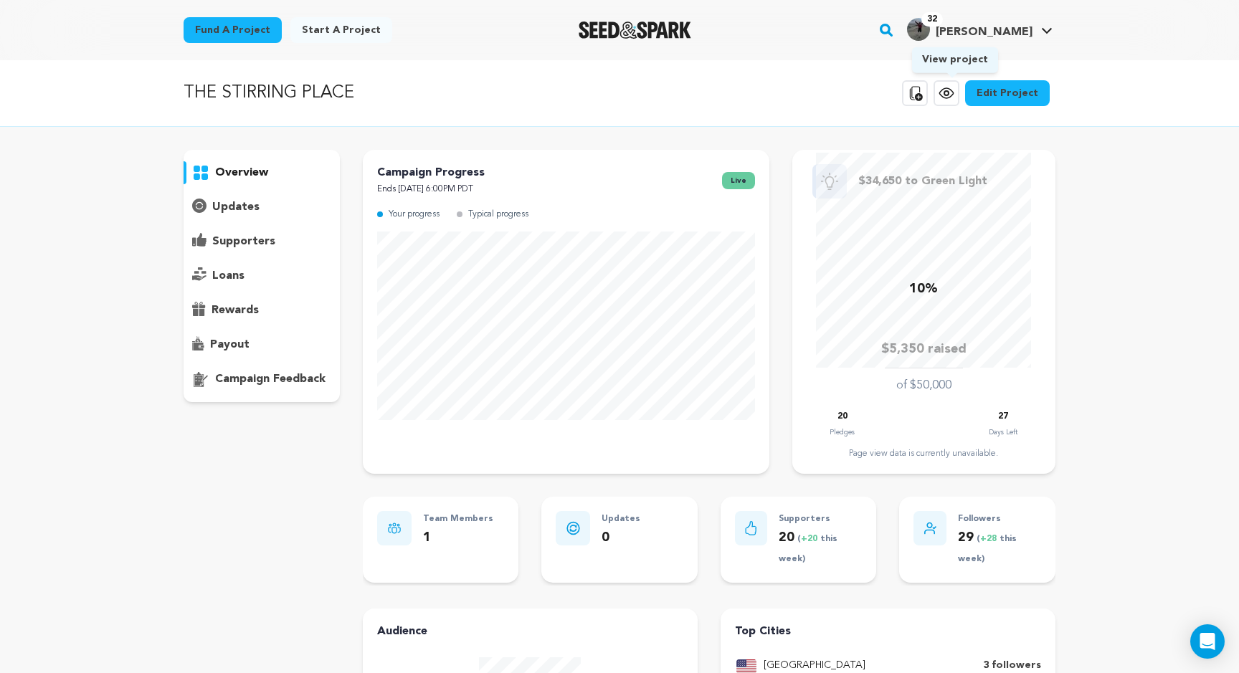
click at [947, 95] on icon at bounding box center [946, 93] width 17 height 17
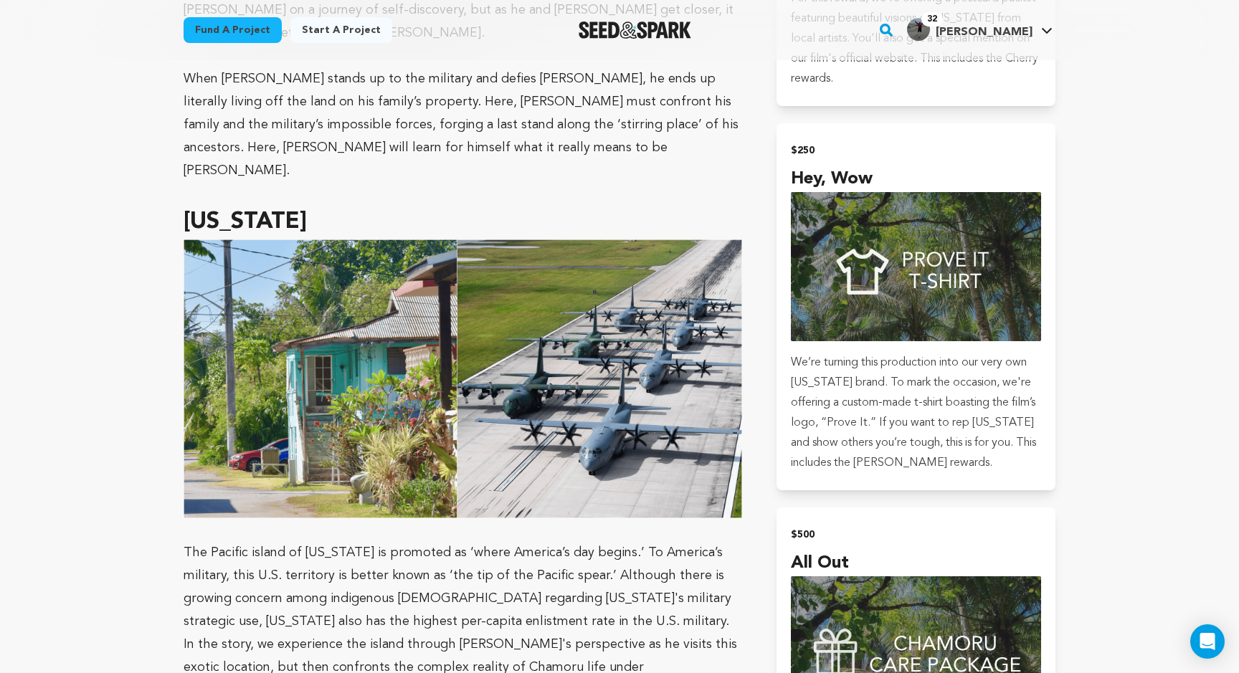
scroll to position [1834, 0]
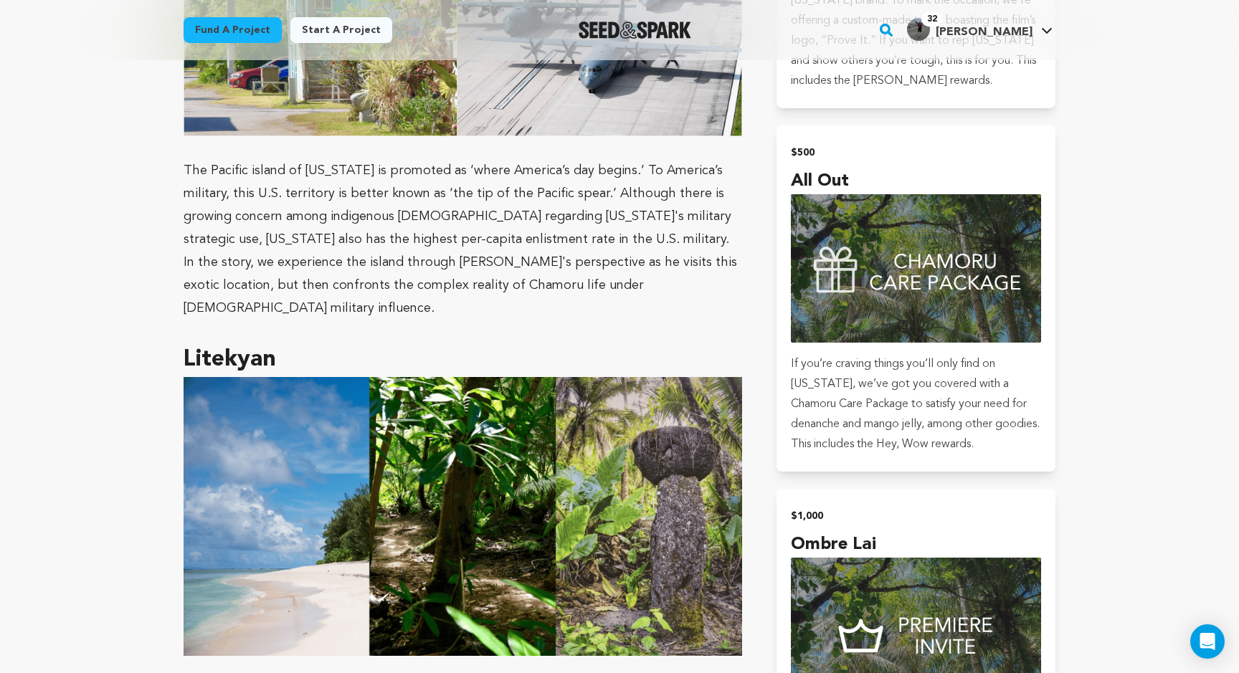
scroll to position [1831, 0]
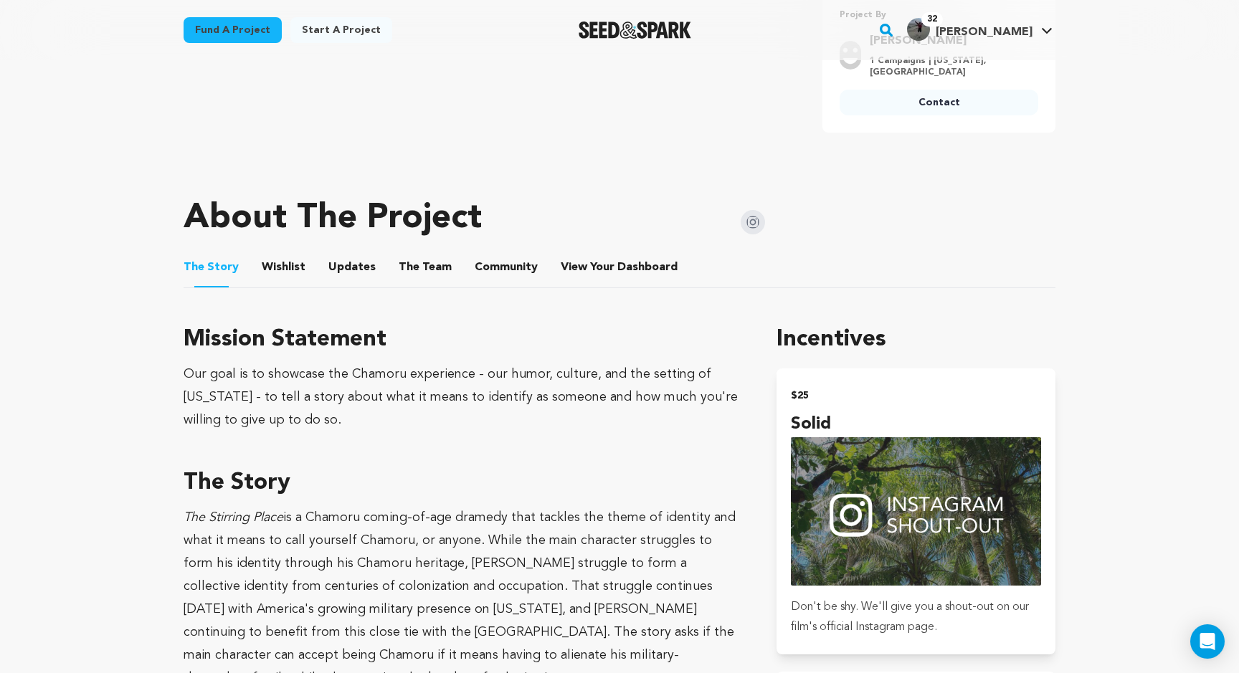
scroll to position [569, 0]
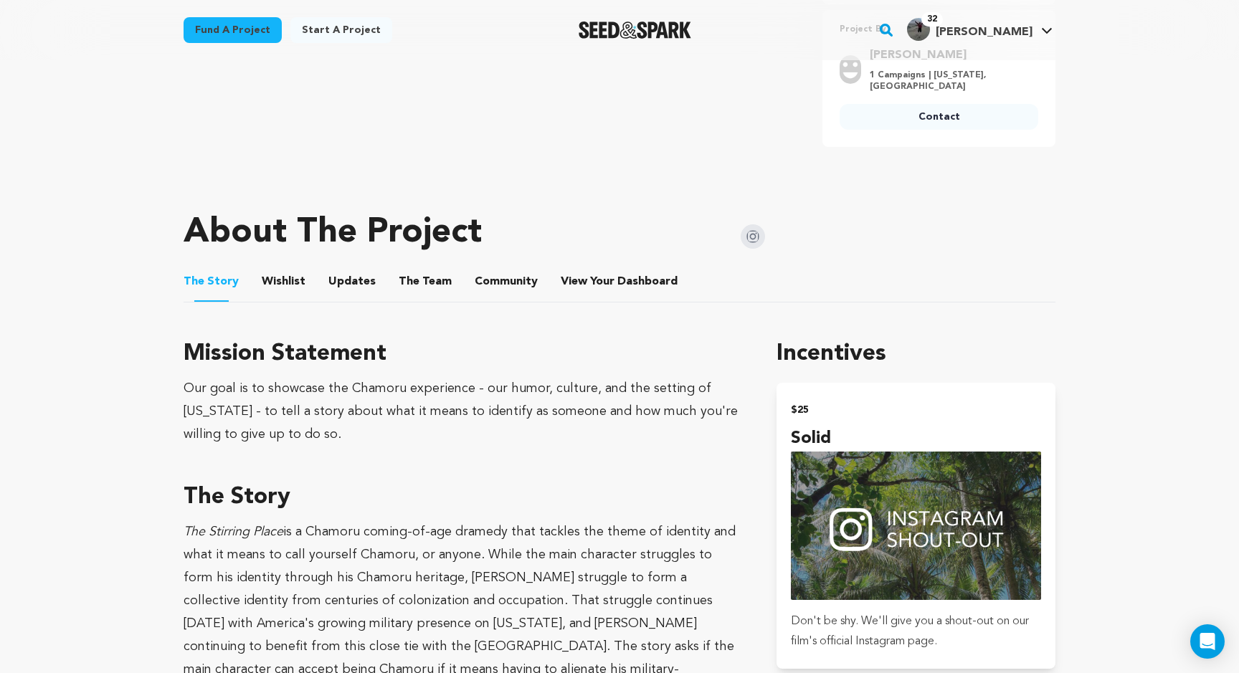
click at [489, 280] on button "Community" at bounding box center [506, 284] width 34 height 34
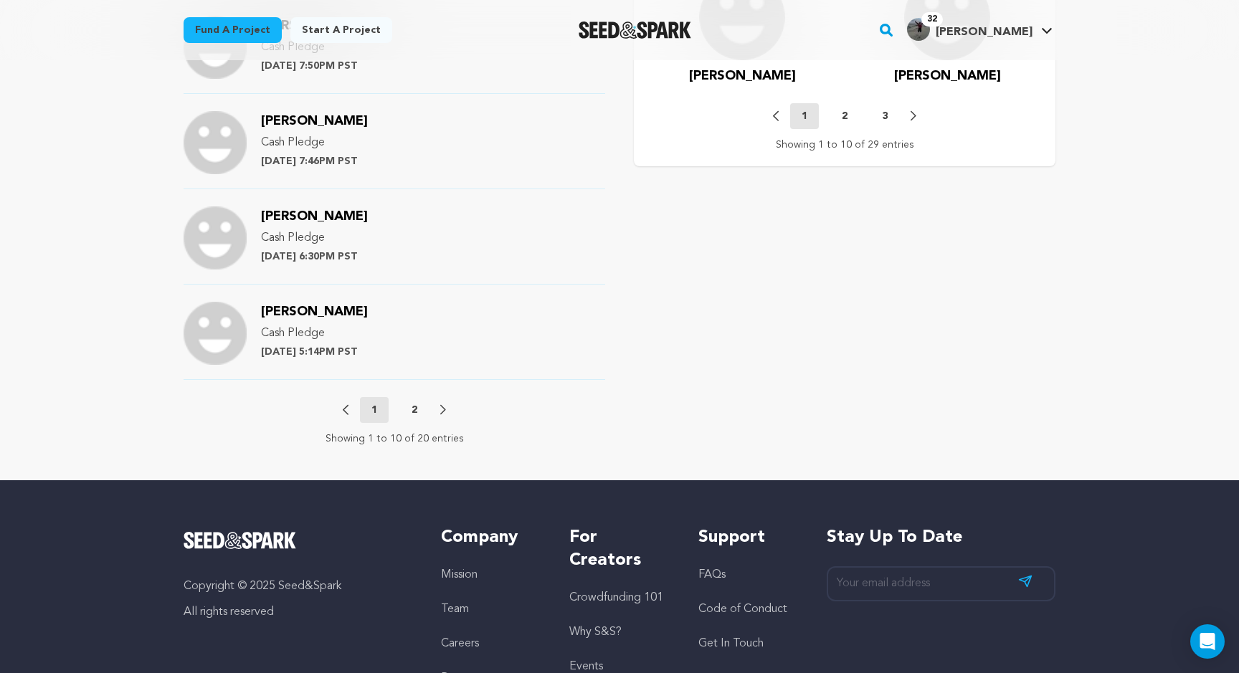
scroll to position [1530, 0]
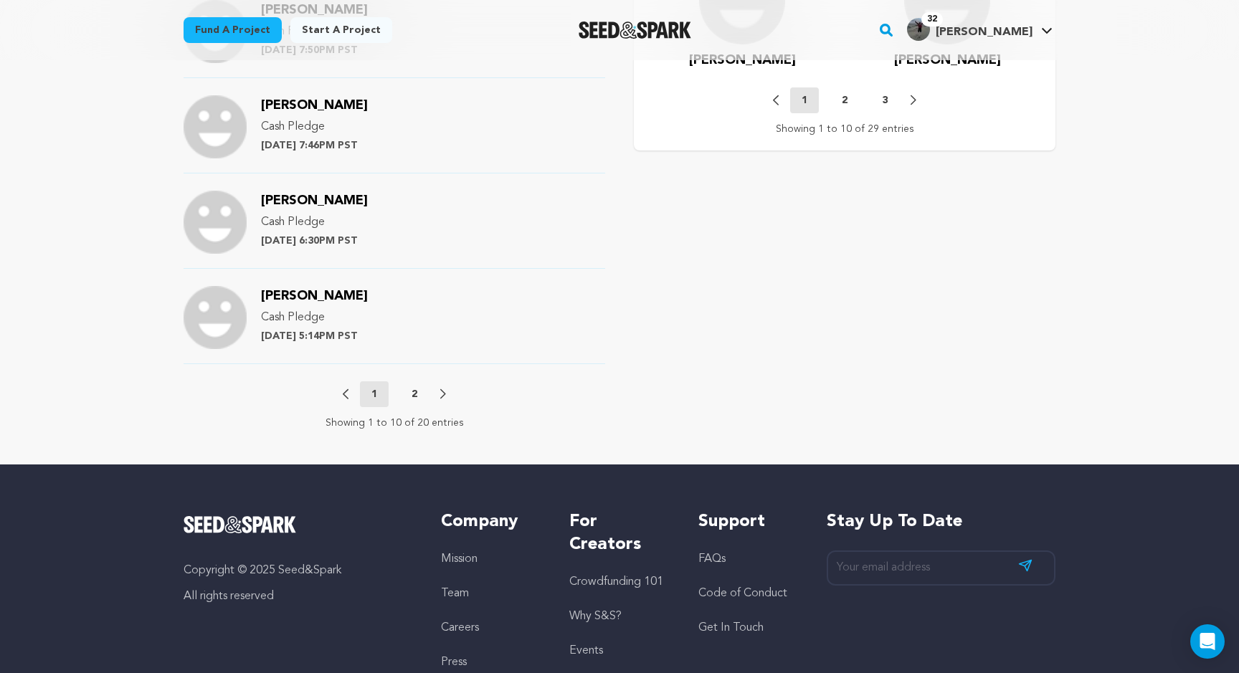
click at [415, 391] on p "2" at bounding box center [414, 394] width 6 height 14
click at [369, 394] on button "1" at bounding box center [374, 394] width 29 height 14
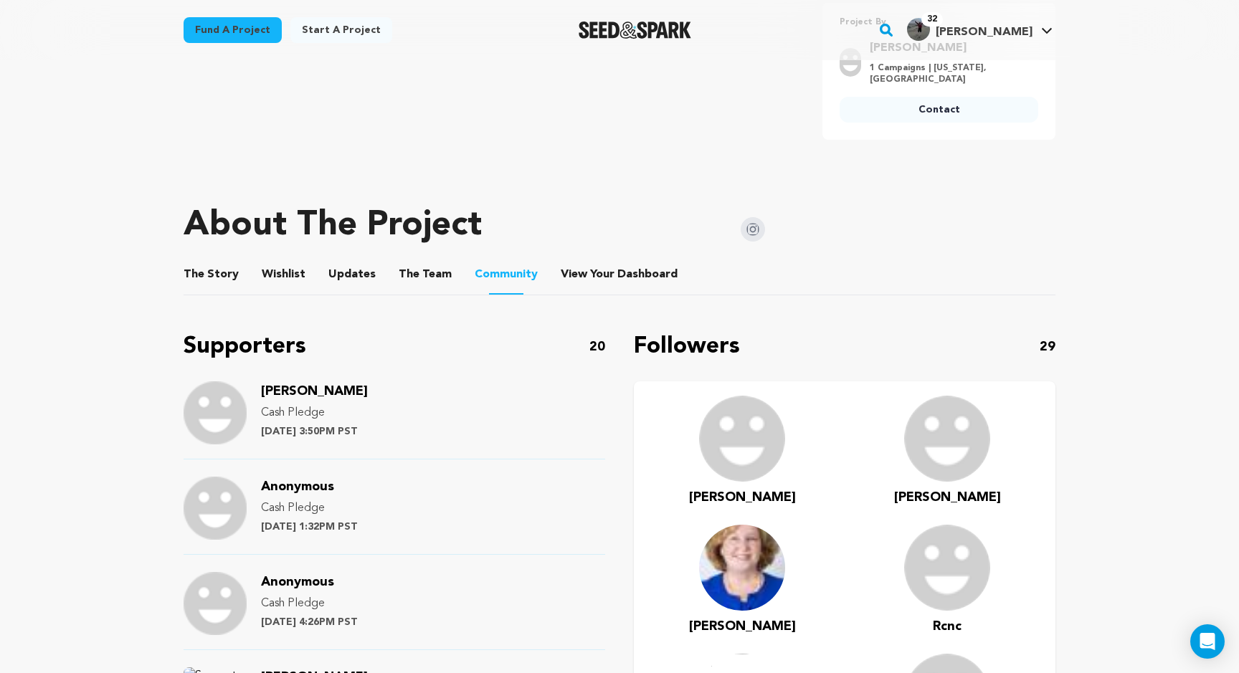
scroll to position [563, 0]
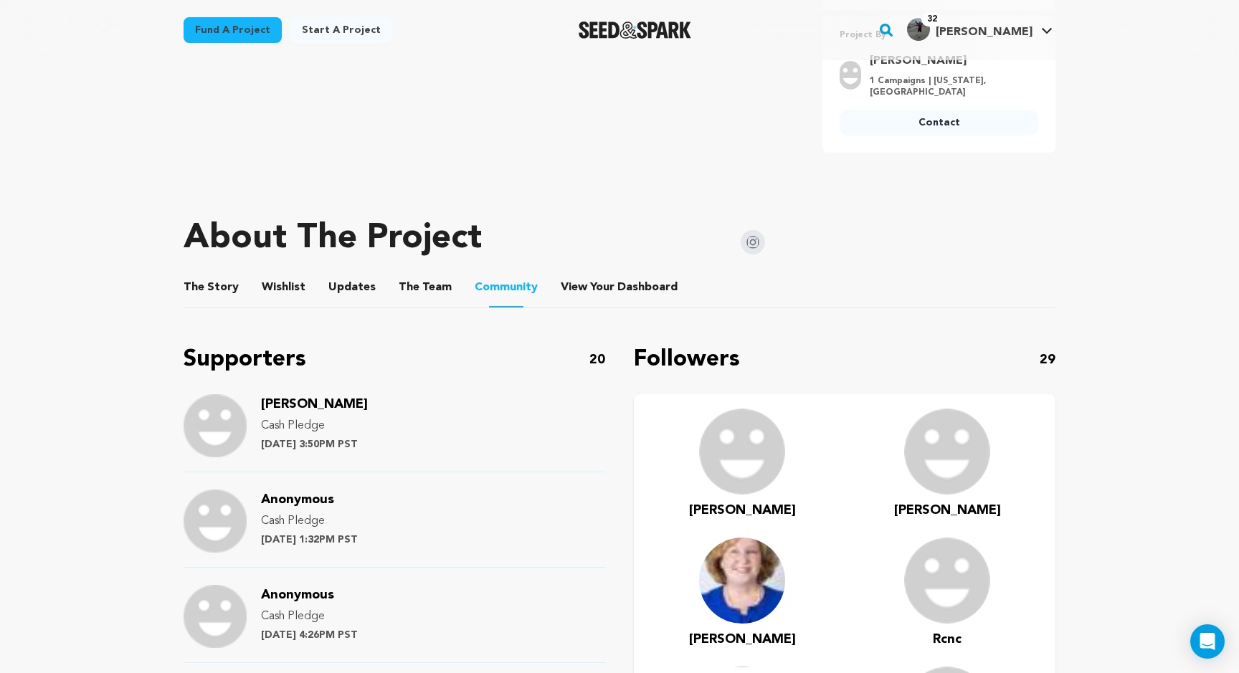
click at [408, 290] on button "The Team" at bounding box center [425, 290] width 34 height 34
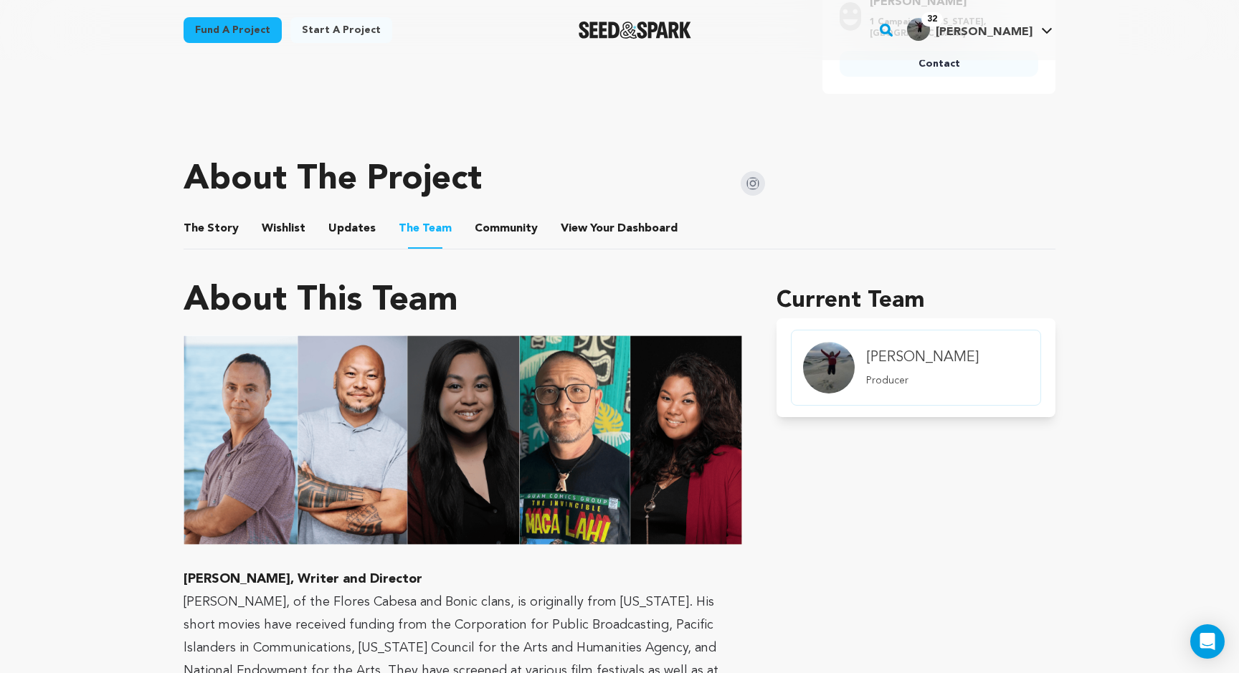
scroll to position [607, 0]
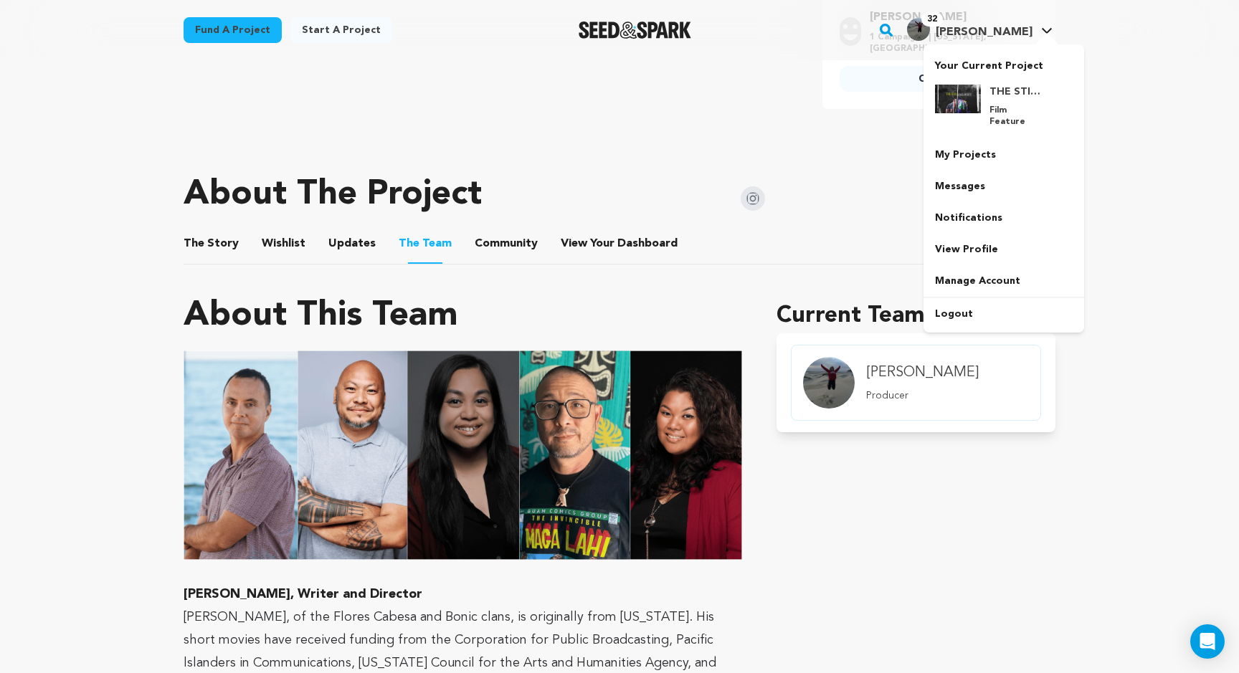
click at [1047, 29] on icon at bounding box center [1046, 30] width 11 height 7
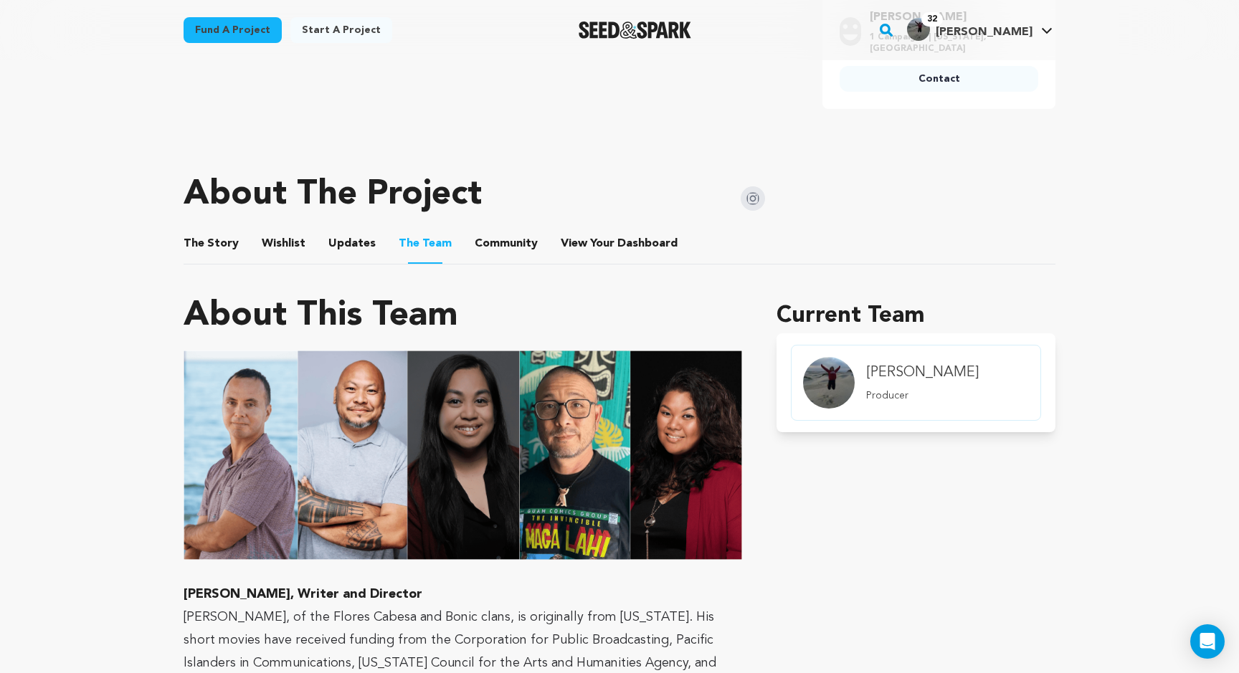
click at [1047, 29] on icon at bounding box center [1046, 30] width 11 height 7
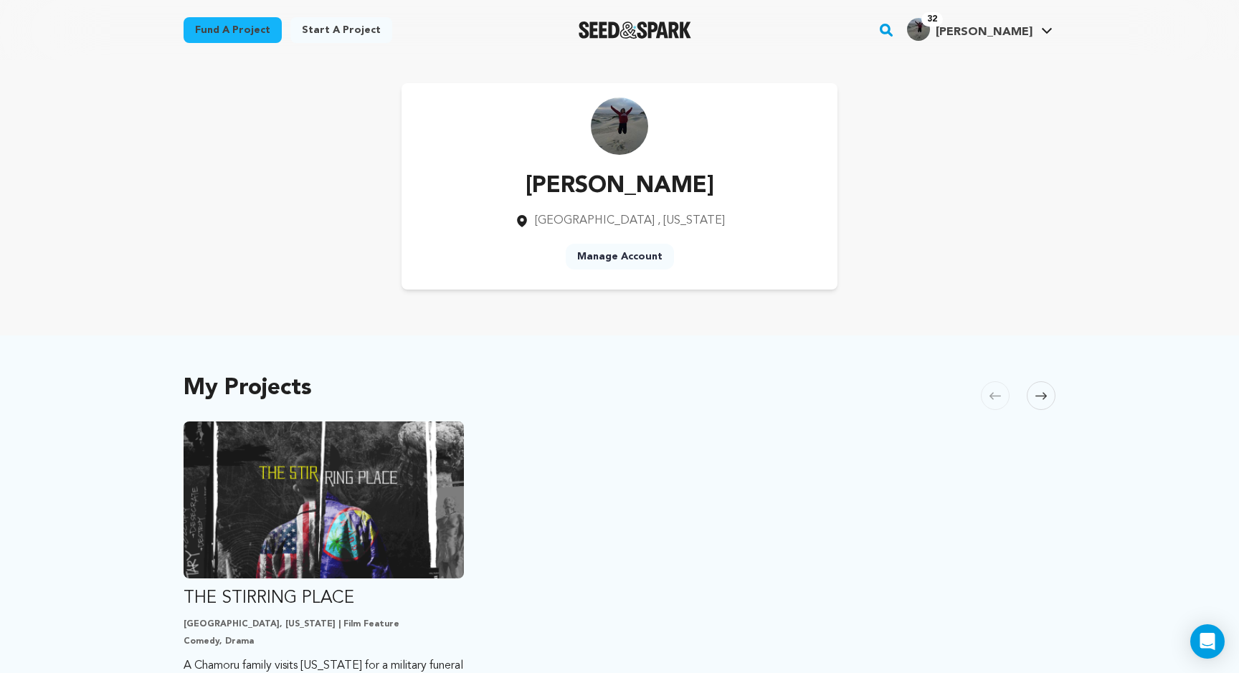
click at [603, 257] on link "Manage Account" at bounding box center [620, 257] width 108 height 26
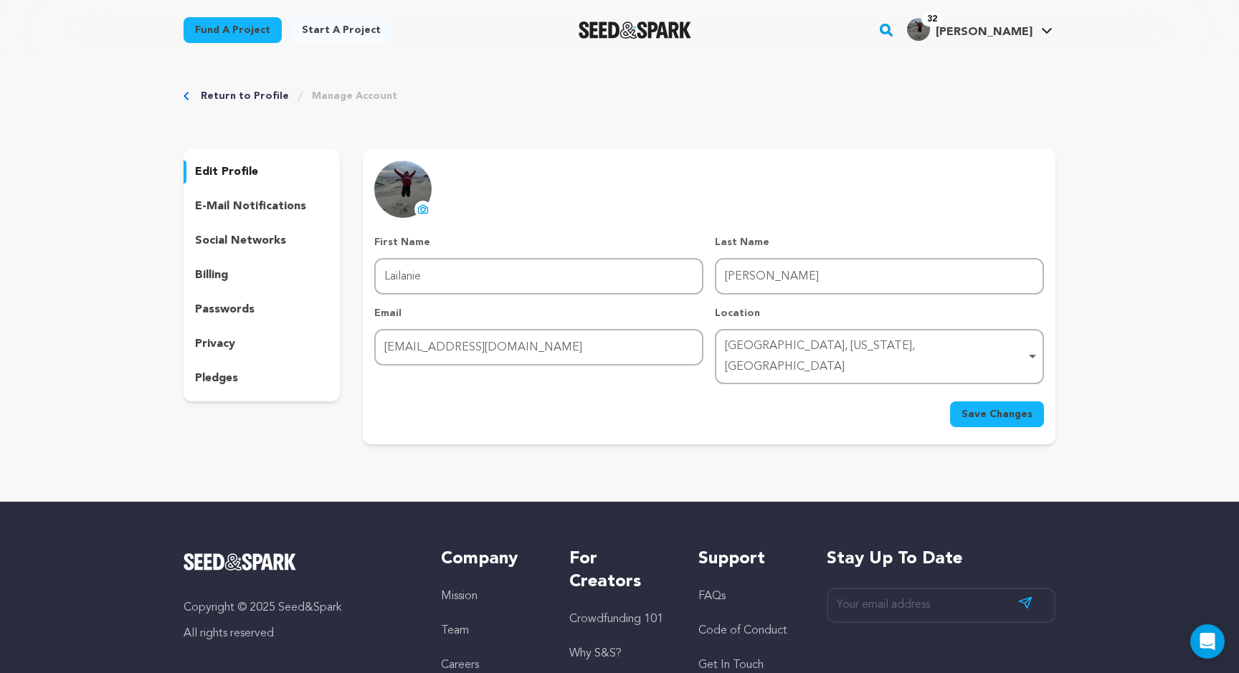
click at [425, 208] on icon at bounding box center [422, 209] width 11 height 11
click at [419, 206] on icon at bounding box center [422, 209] width 9 height 8
click at [423, 211] on icon at bounding box center [424, 210] width 6 height 4
click at [408, 193] on img at bounding box center [402, 189] width 57 height 57
click at [423, 208] on icon at bounding box center [422, 209] width 11 height 11
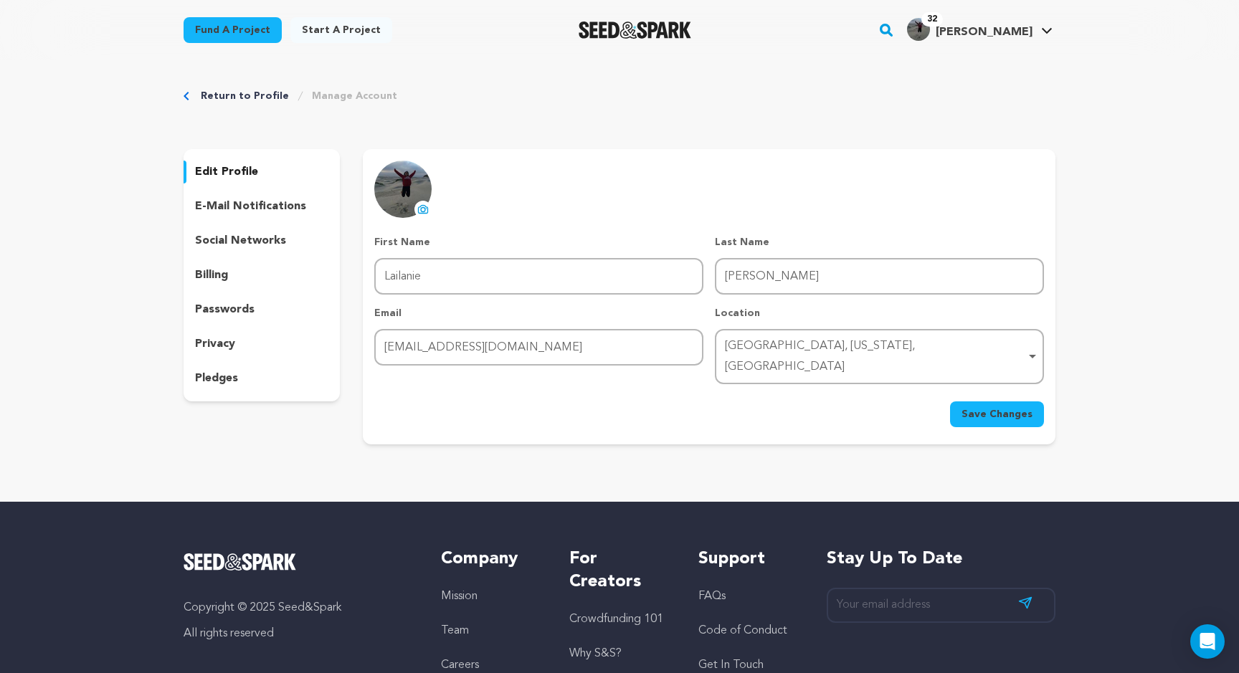
click at [976, 407] on span "Save Changes" at bounding box center [996, 414] width 71 height 14
click at [260, 201] on p "e-mail notifications" at bounding box center [250, 206] width 111 height 17
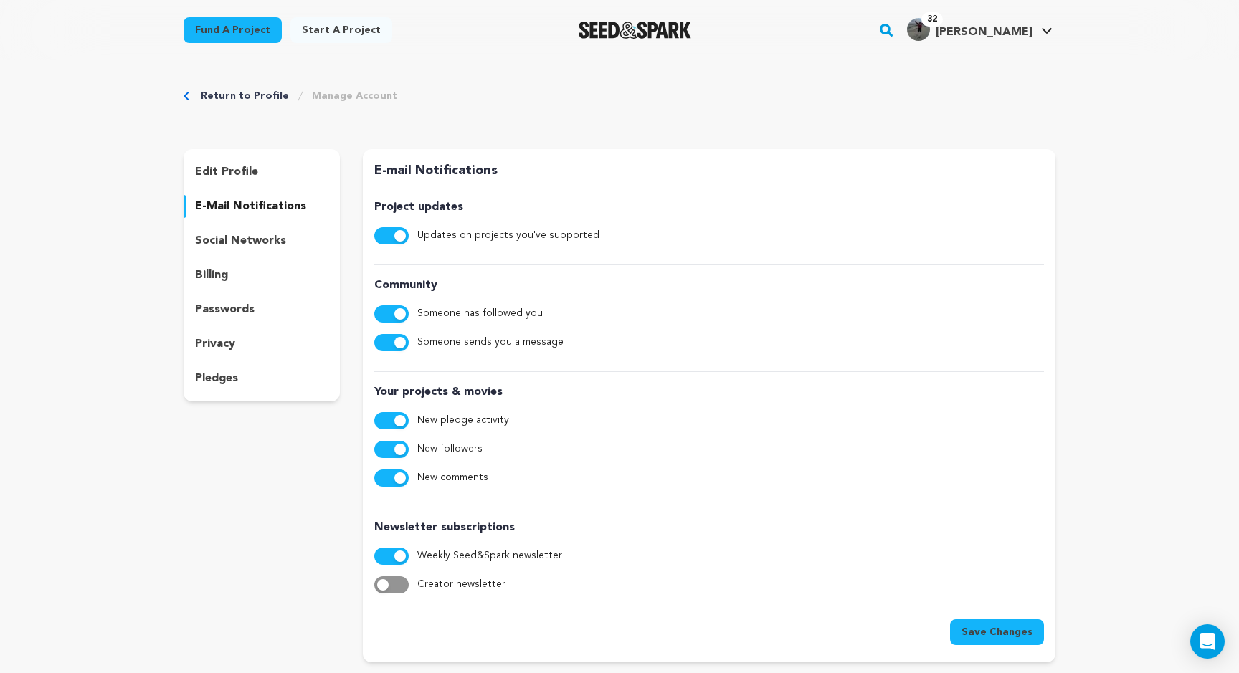
click at [244, 232] on div "social networks" at bounding box center [262, 240] width 156 height 23
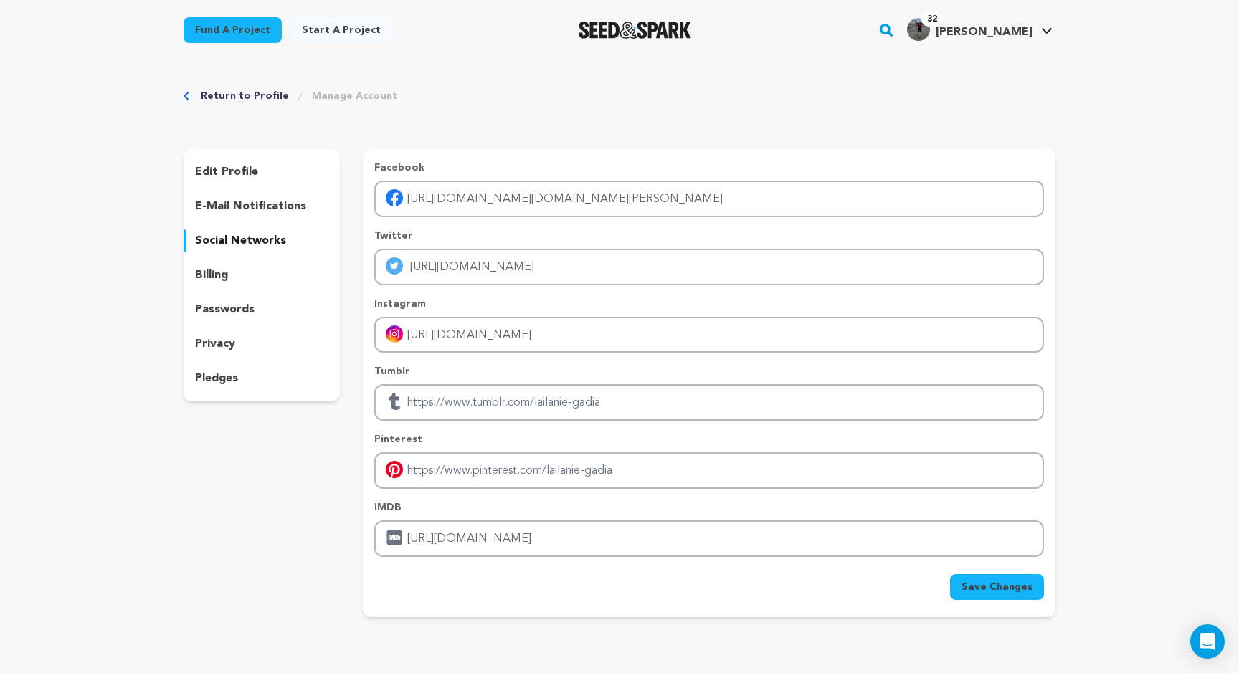
click at [215, 277] on p "billing" at bounding box center [211, 275] width 33 height 17
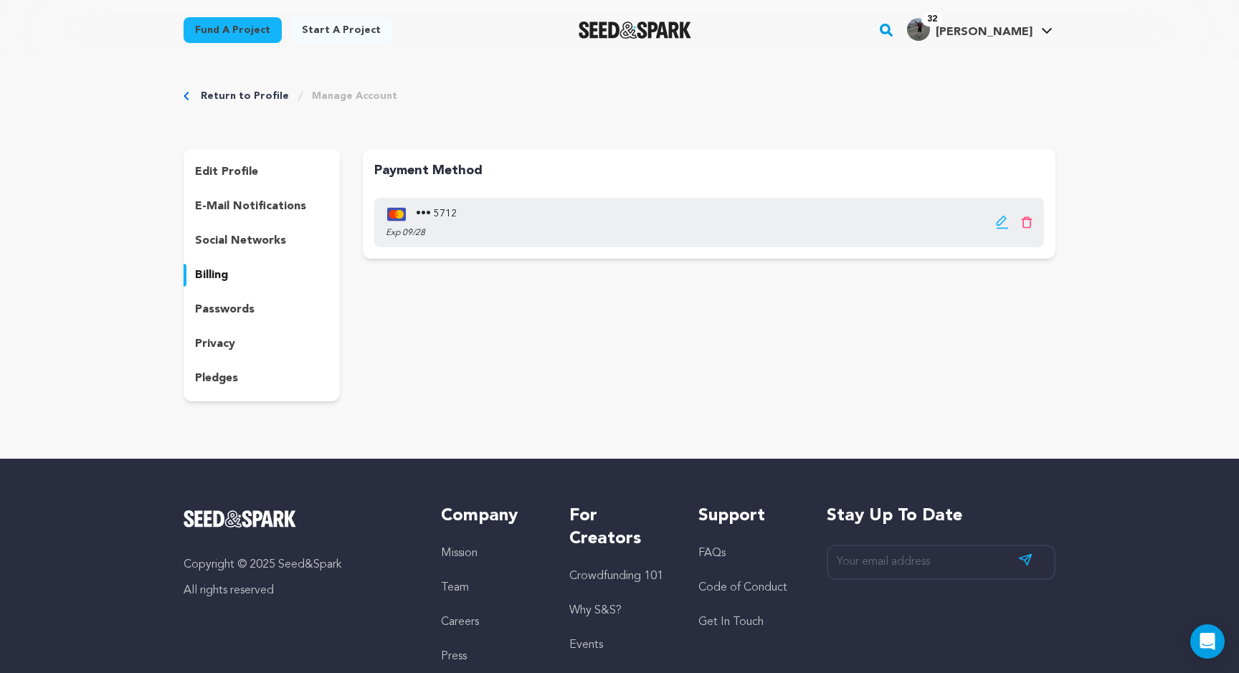
click at [231, 242] on p "social networks" at bounding box center [240, 240] width 91 height 17
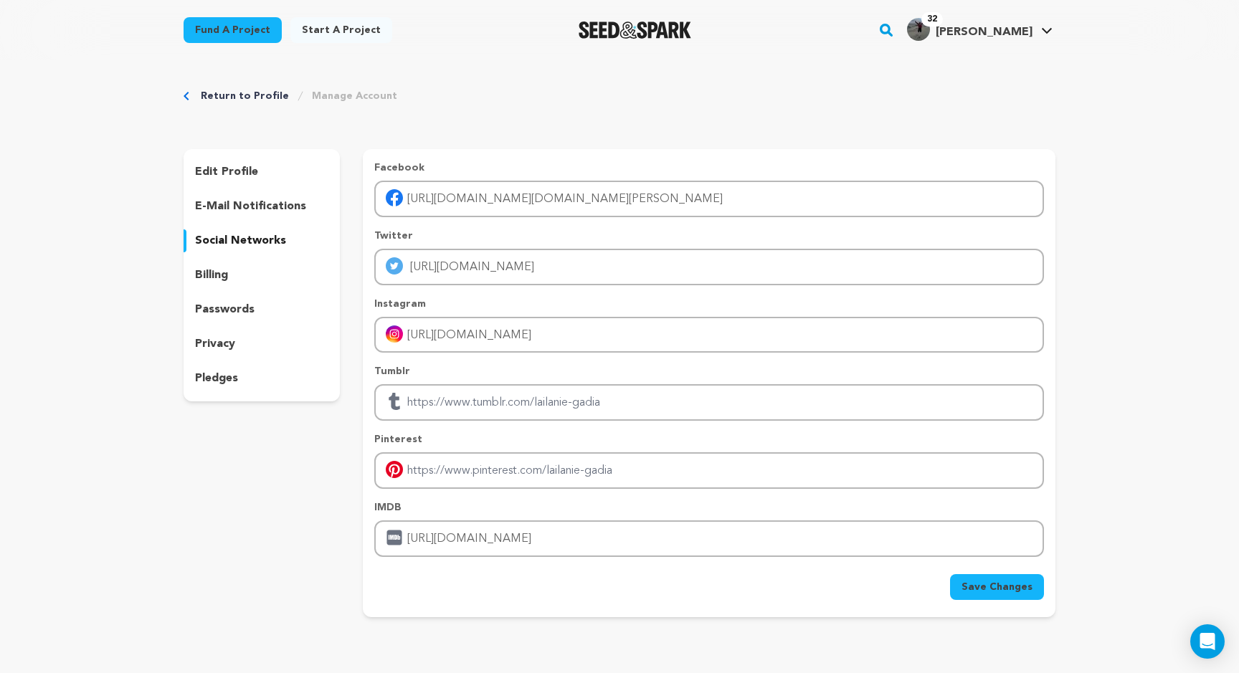
click at [244, 208] on p "e-mail notifications" at bounding box center [250, 206] width 111 height 17
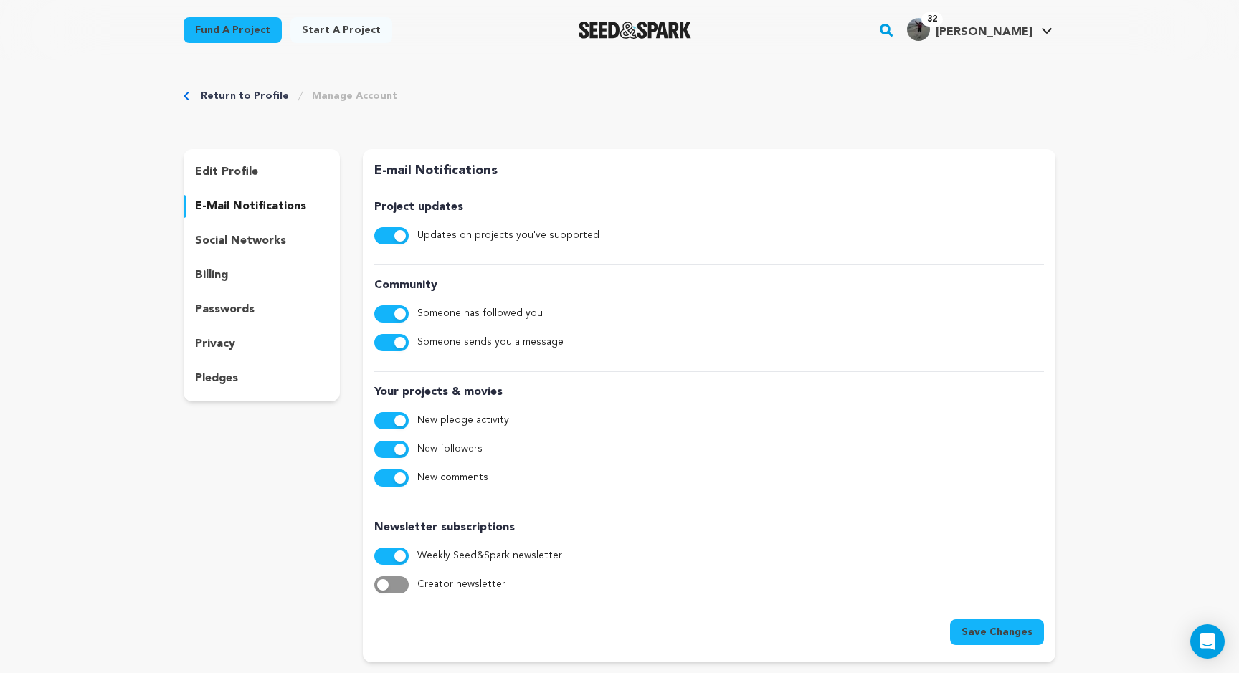
click at [219, 287] on div "edit profile e-mail notifications social networks billing passwords privacy ple…" at bounding box center [262, 275] width 156 height 252
click at [228, 382] on p "pledges" at bounding box center [216, 378] width 43 height 17
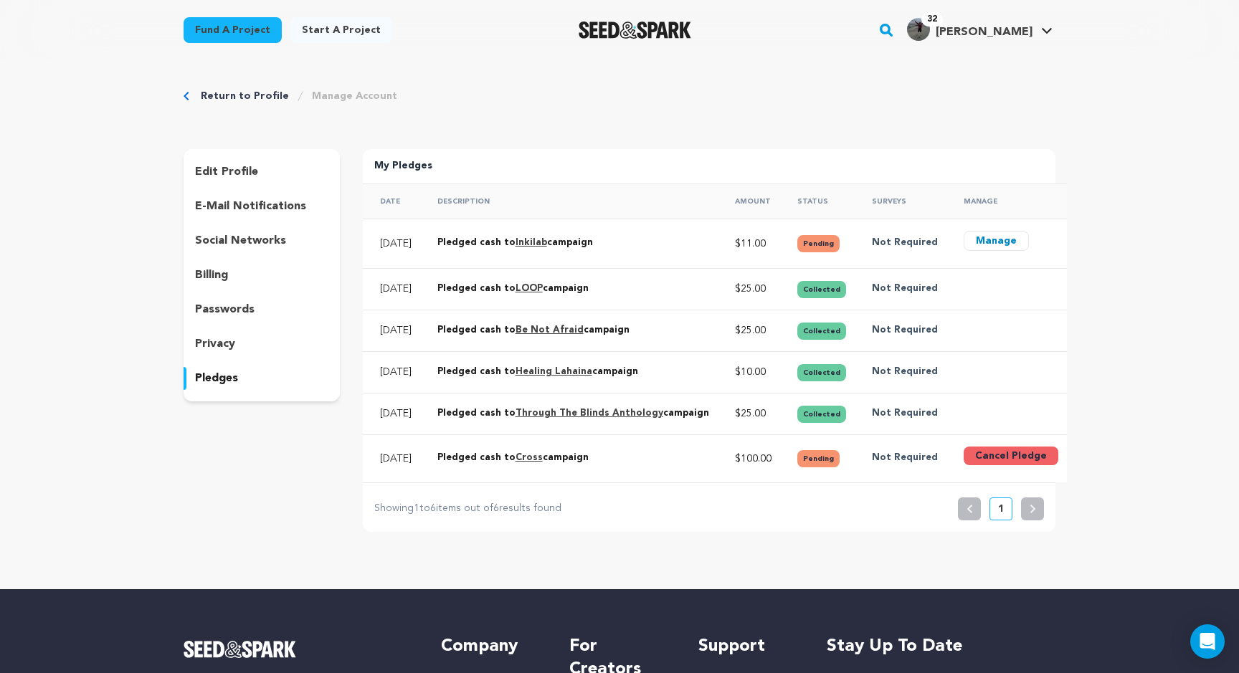
click at [233, 178] on p "edit profile" at bounding box center [226, 171] width 63 height 17
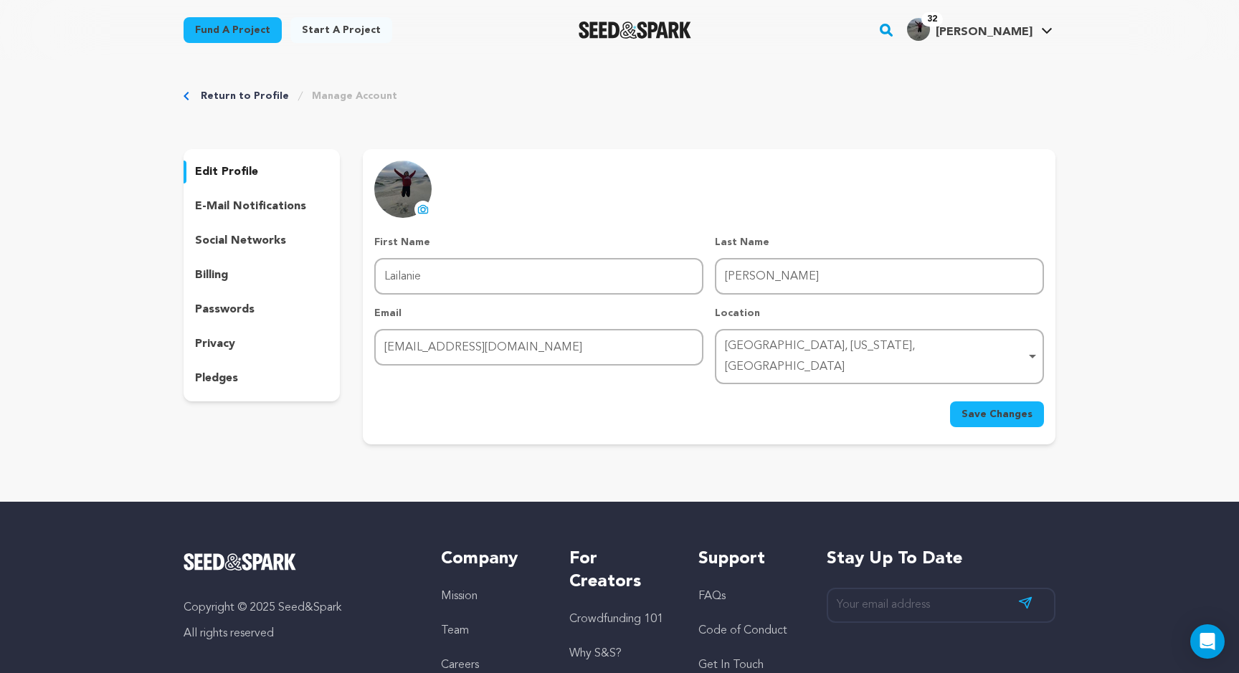
click at [423, 208] on icon at bounding box center [422, 209] width 11 height 11
click at [424, 206] on icon at bounding box center [422, 209] width 9 height 8
click at [262, 95] on link "Return to Profile" at bounding box center [245, 96] width 88 height 14
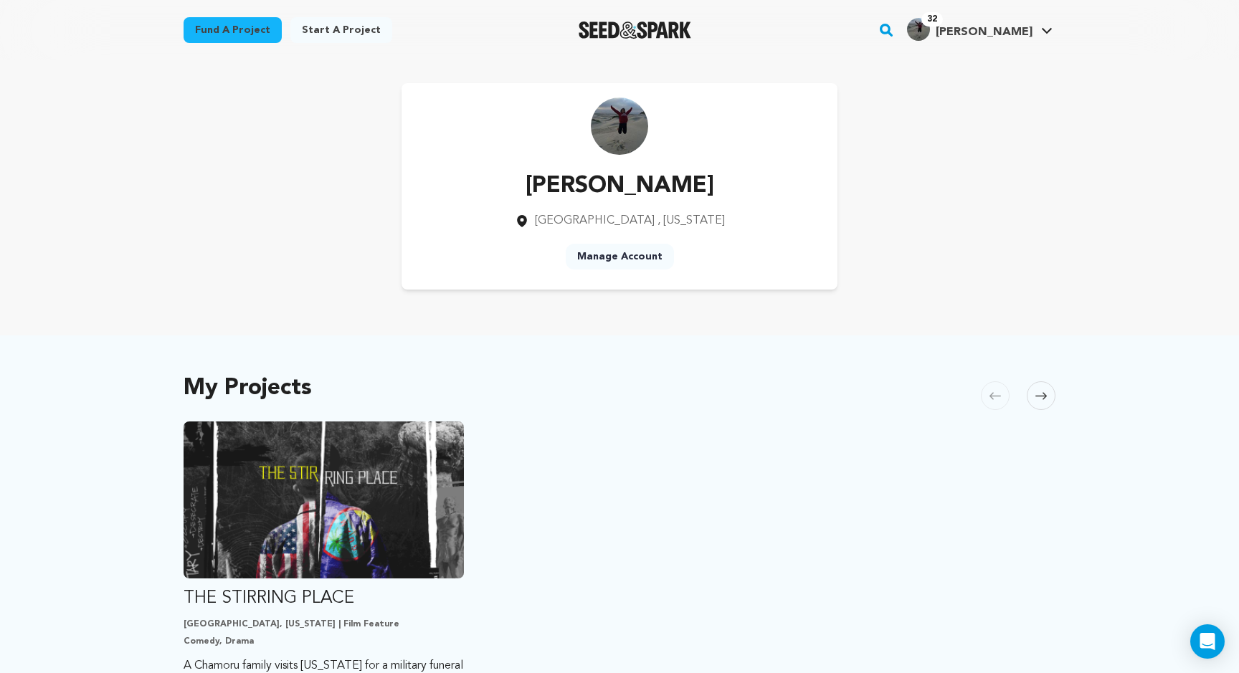
click at [604, 260] on link "Manage Account" at bounding box center [620, 257] width 108 height 26
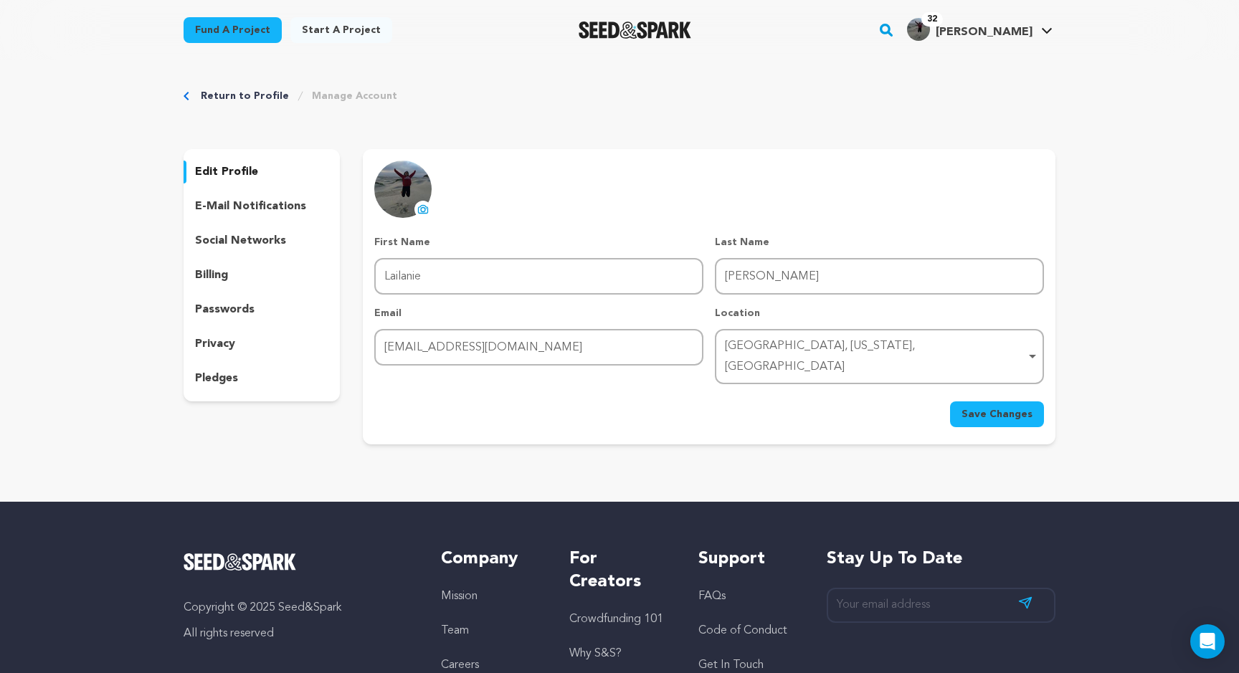
click at [421, 211] on icon at bounding box center [424, 210] width 6 height 4
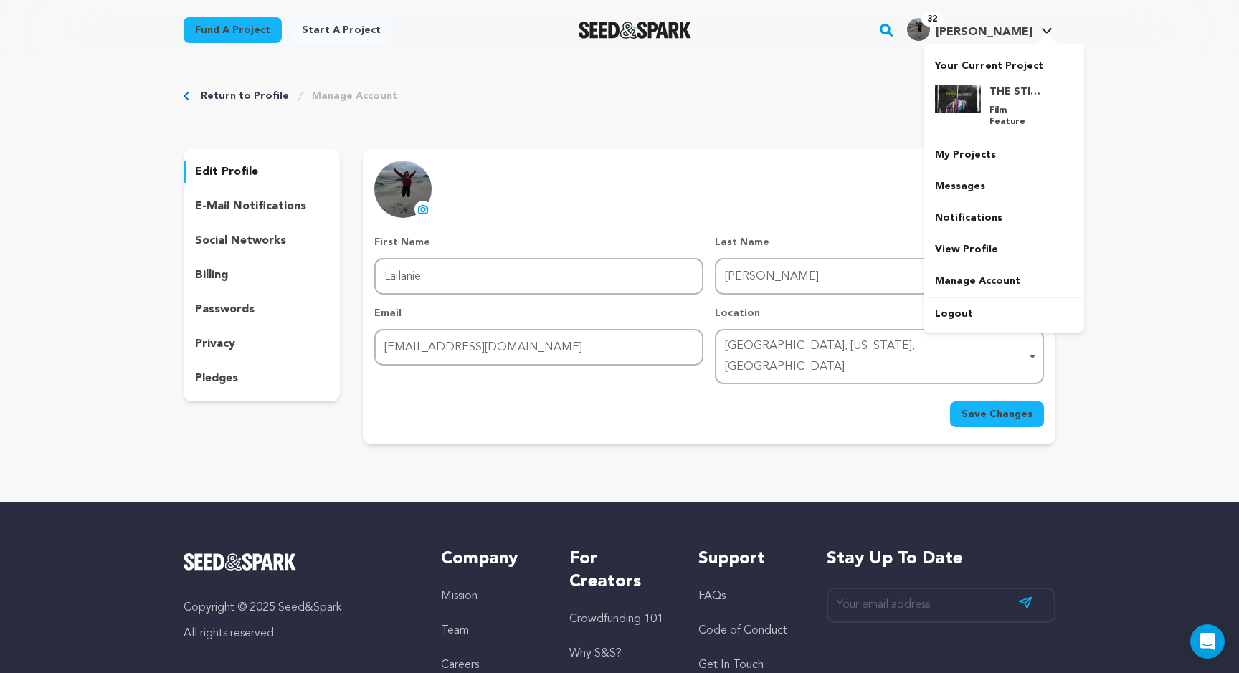
click at [1042, 31] on icon at bounding box center [1046, 30] width 11 height 7
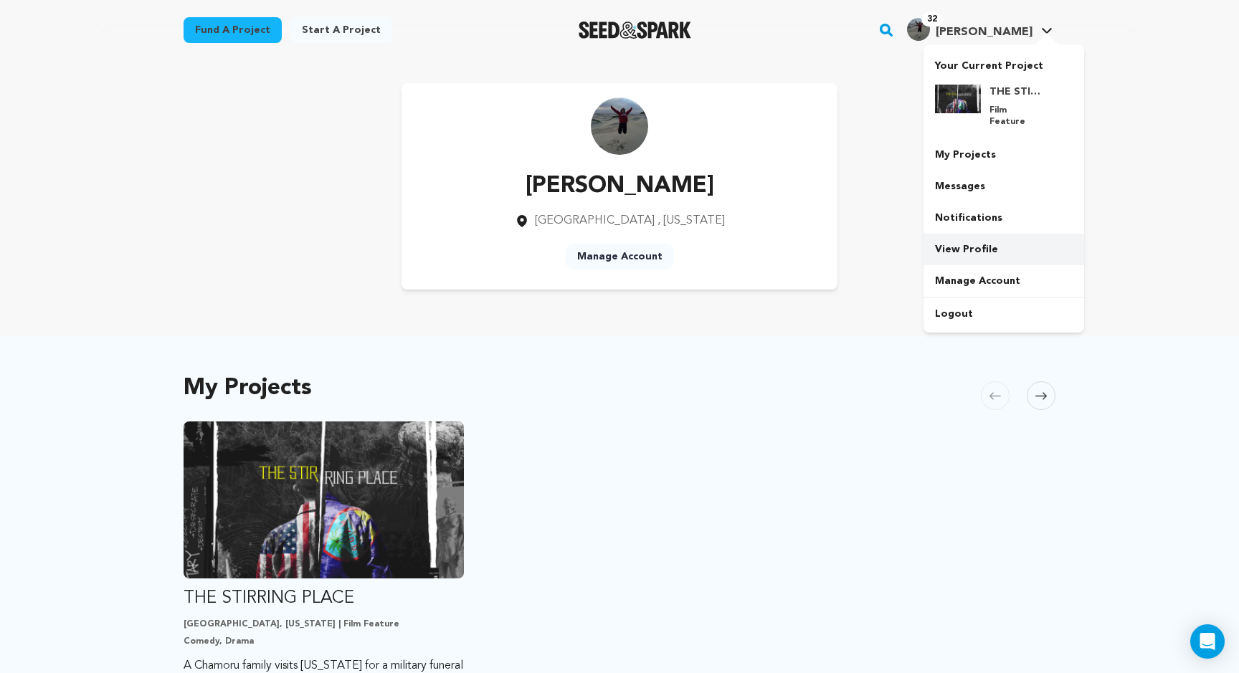
click at [979, 234] on link "View Profile" at bounding box center [1003, 250] width 161 height 32
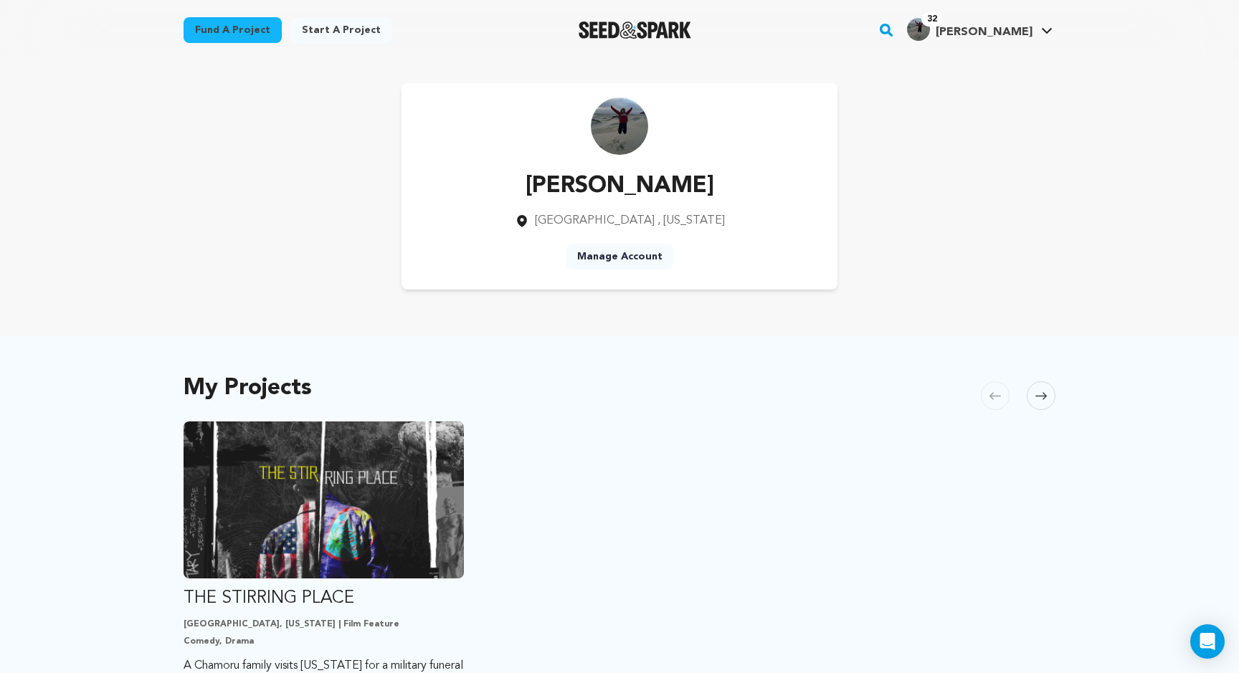
click at [637, 254] on link "Manage Account" at bounding box center [620, 257] width 108 height 26
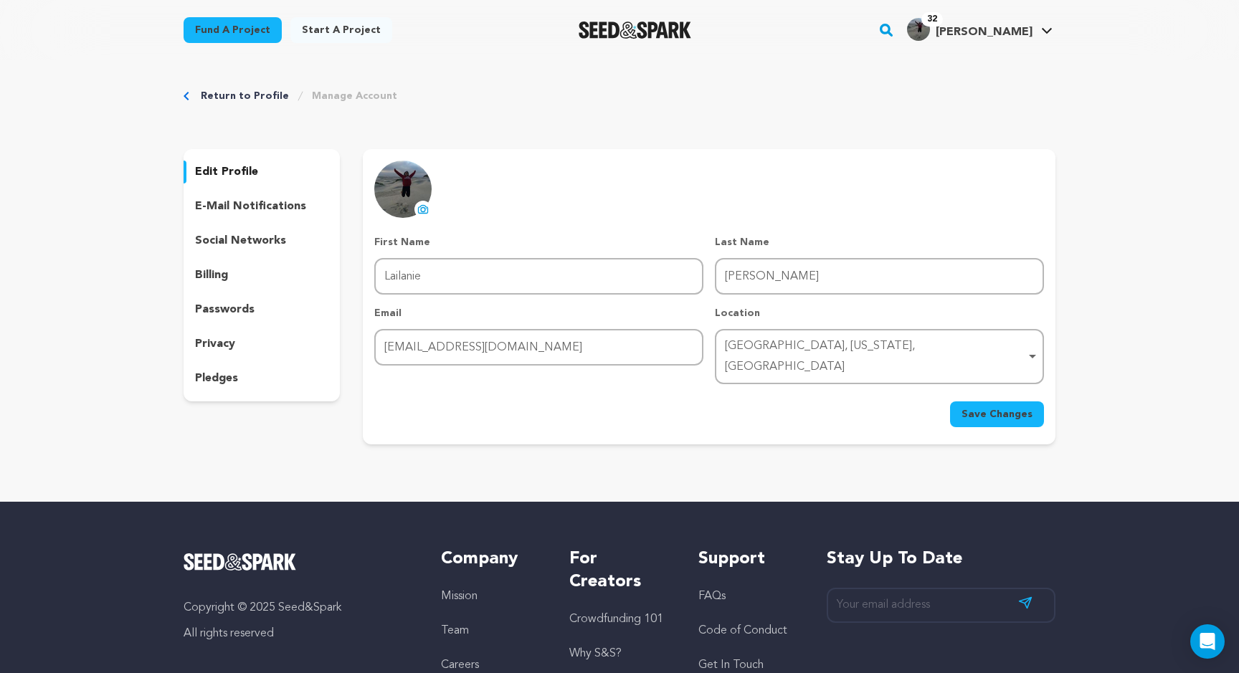
click at [421, 210] on icon at bounding box center [424, 210] width 6 height 4
